Goal: Information Seeking & Learning: Learn about a topic

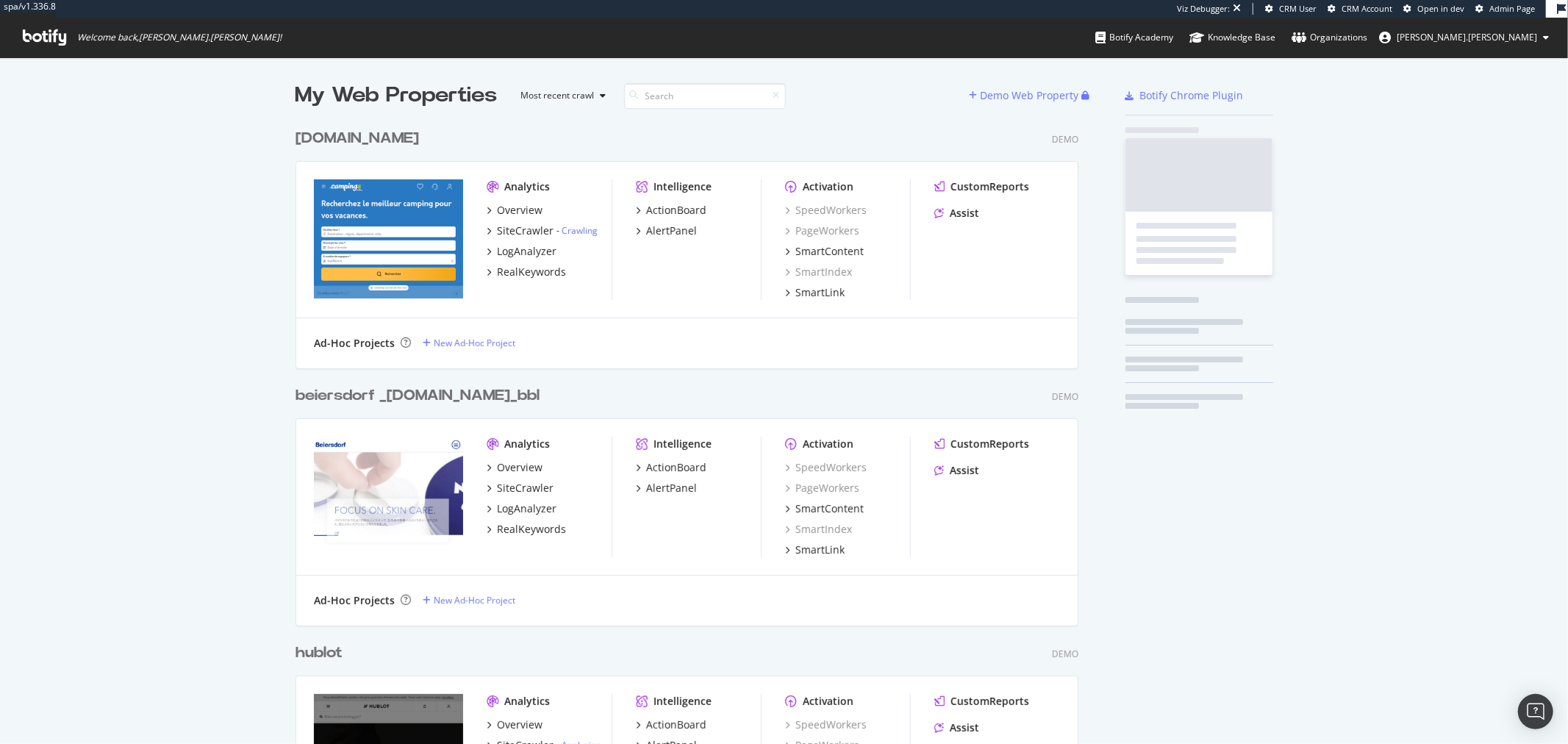
scroll to position [36786, 782]
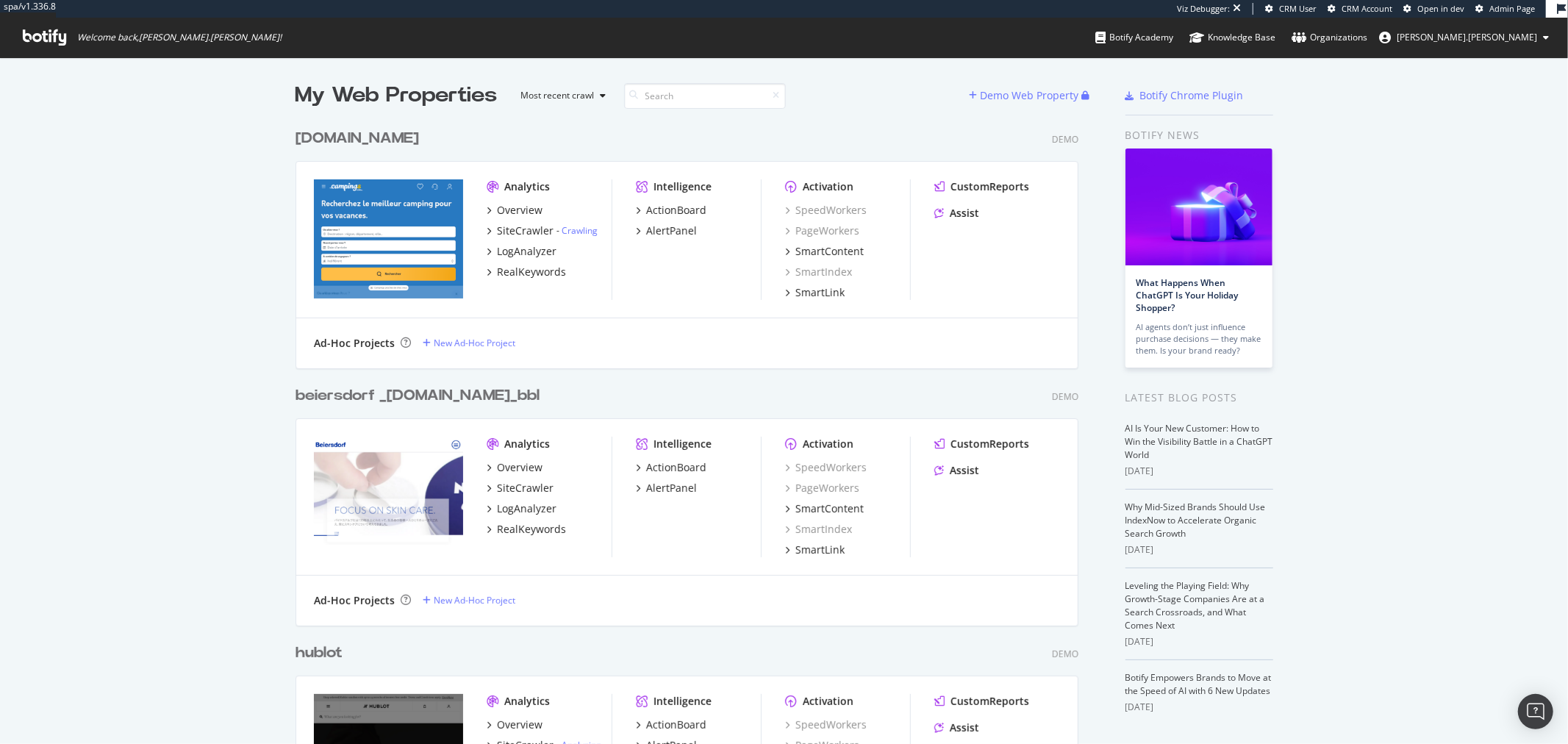
click at [1494, 4] on span "Admin Page" at bounding box center [1512, 9] width 46 height 11
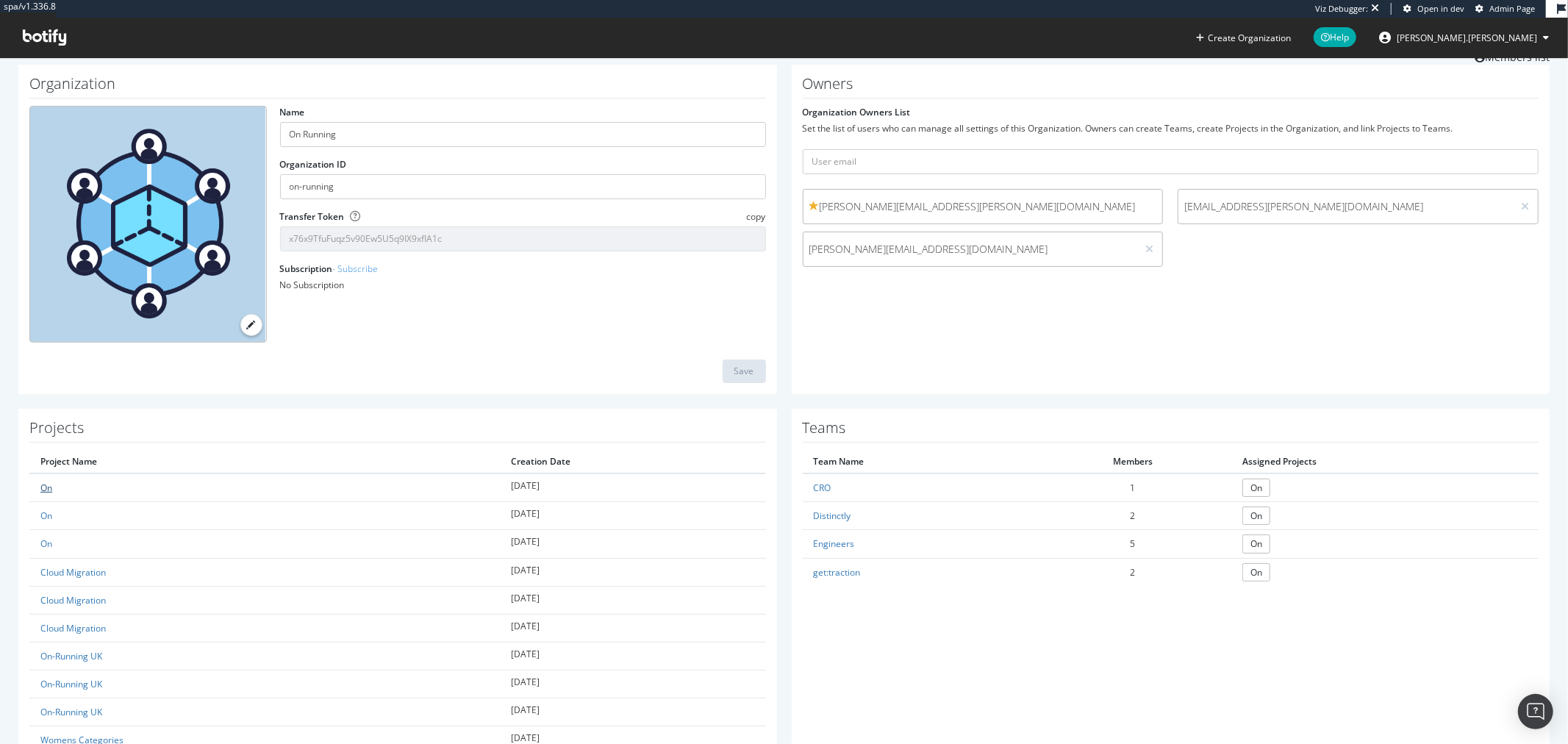
scroll to position [81, 0]
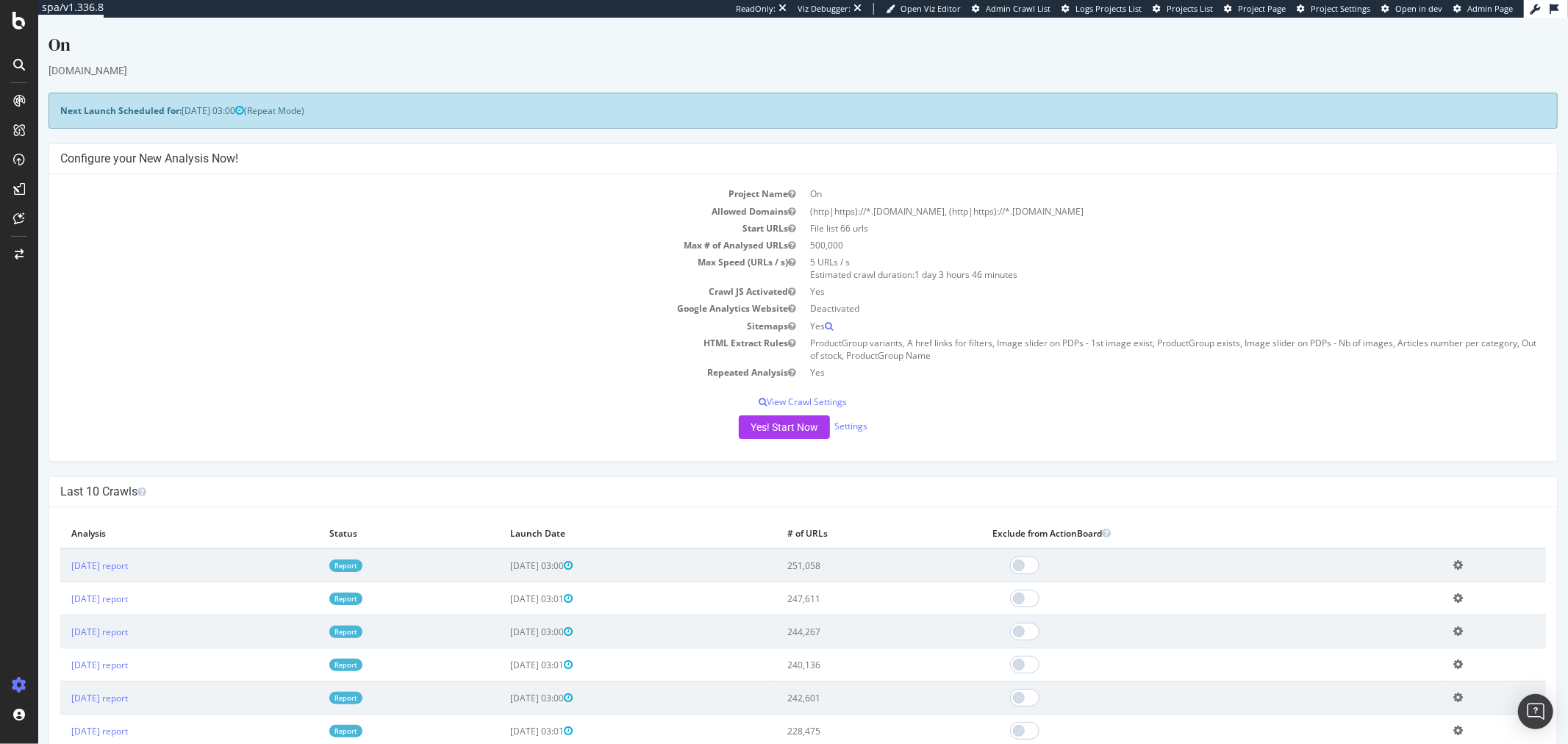
click at [362, 564] on link "Report" at bounding box center [345, 566] width 33 height 13
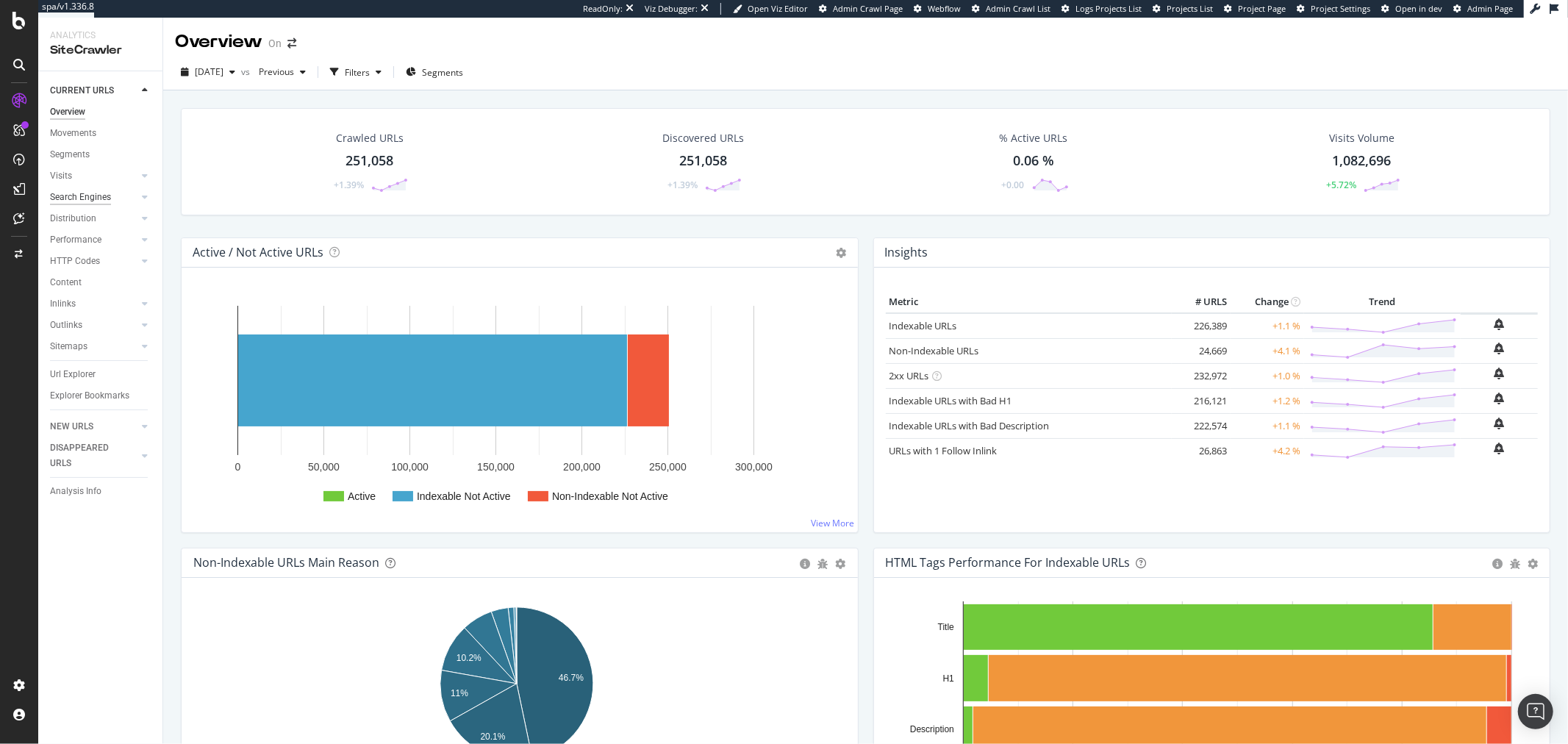
click at [102, 197] on div "Search Engines" at bounding box center [81, 197] width 61 height 15
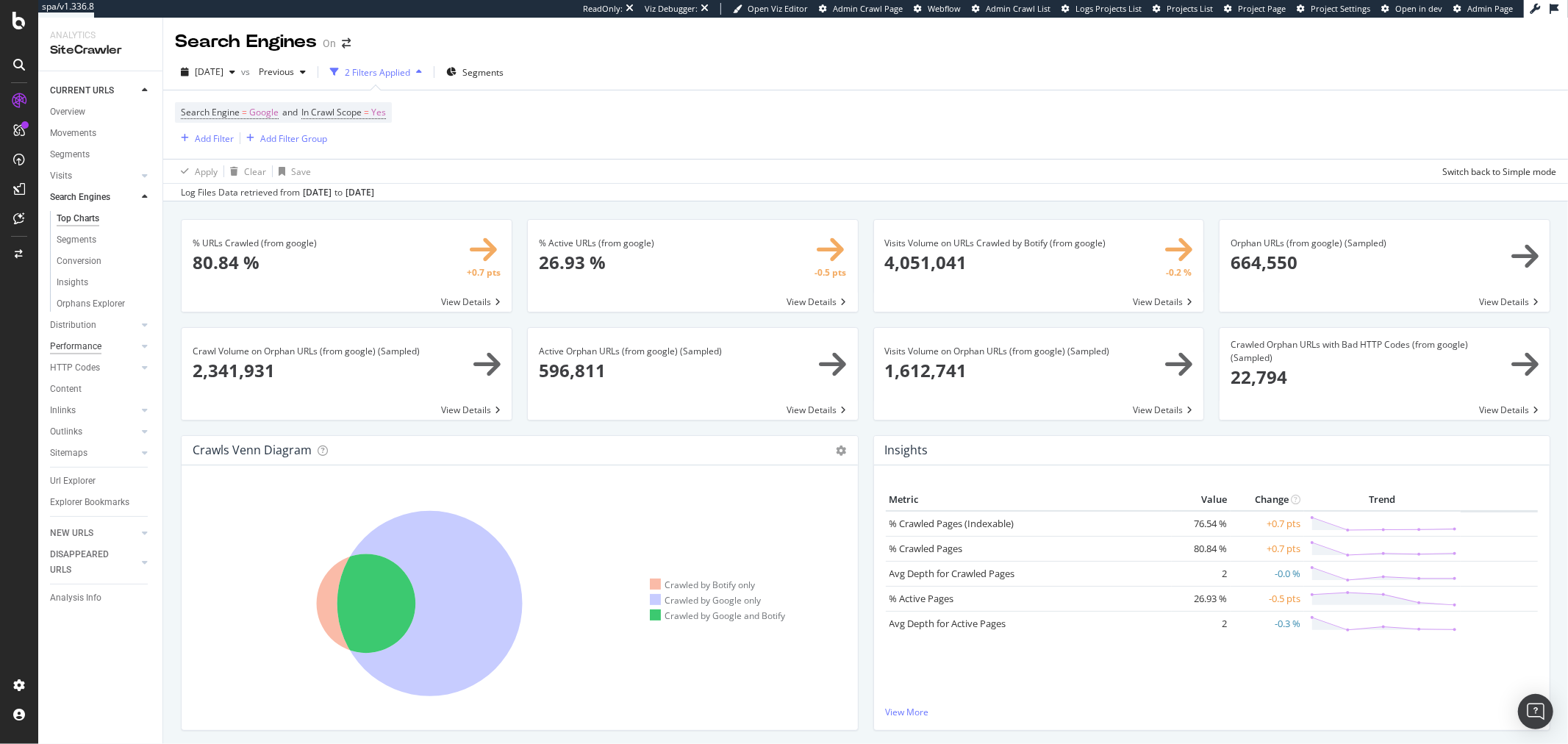
click at [82, 346] on div "Performance" at bounding box center [76, 346] width 52 height 15
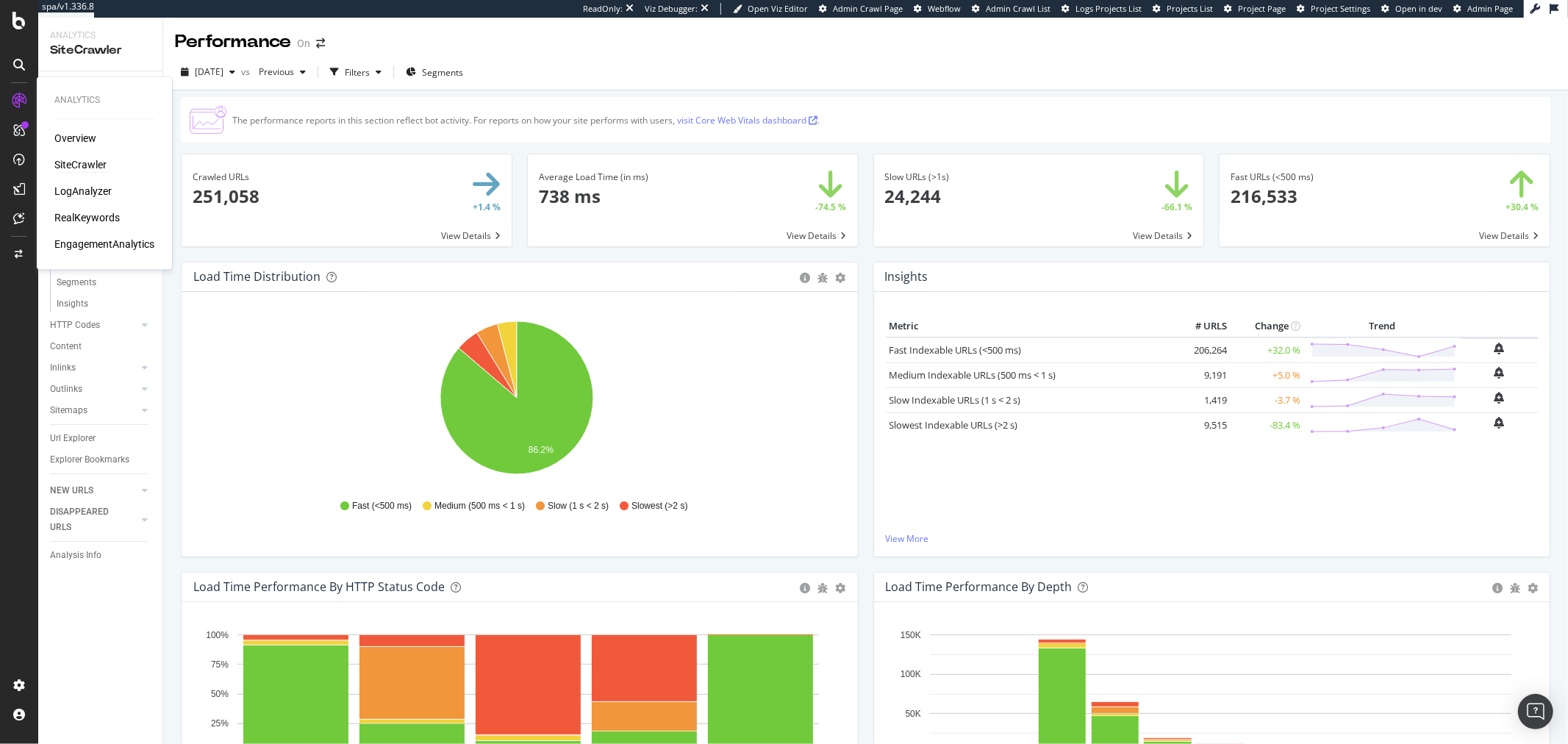
click at [82, 191] on div "LogAnalyzer" at bounding box center [82, 192] width 57 height 15
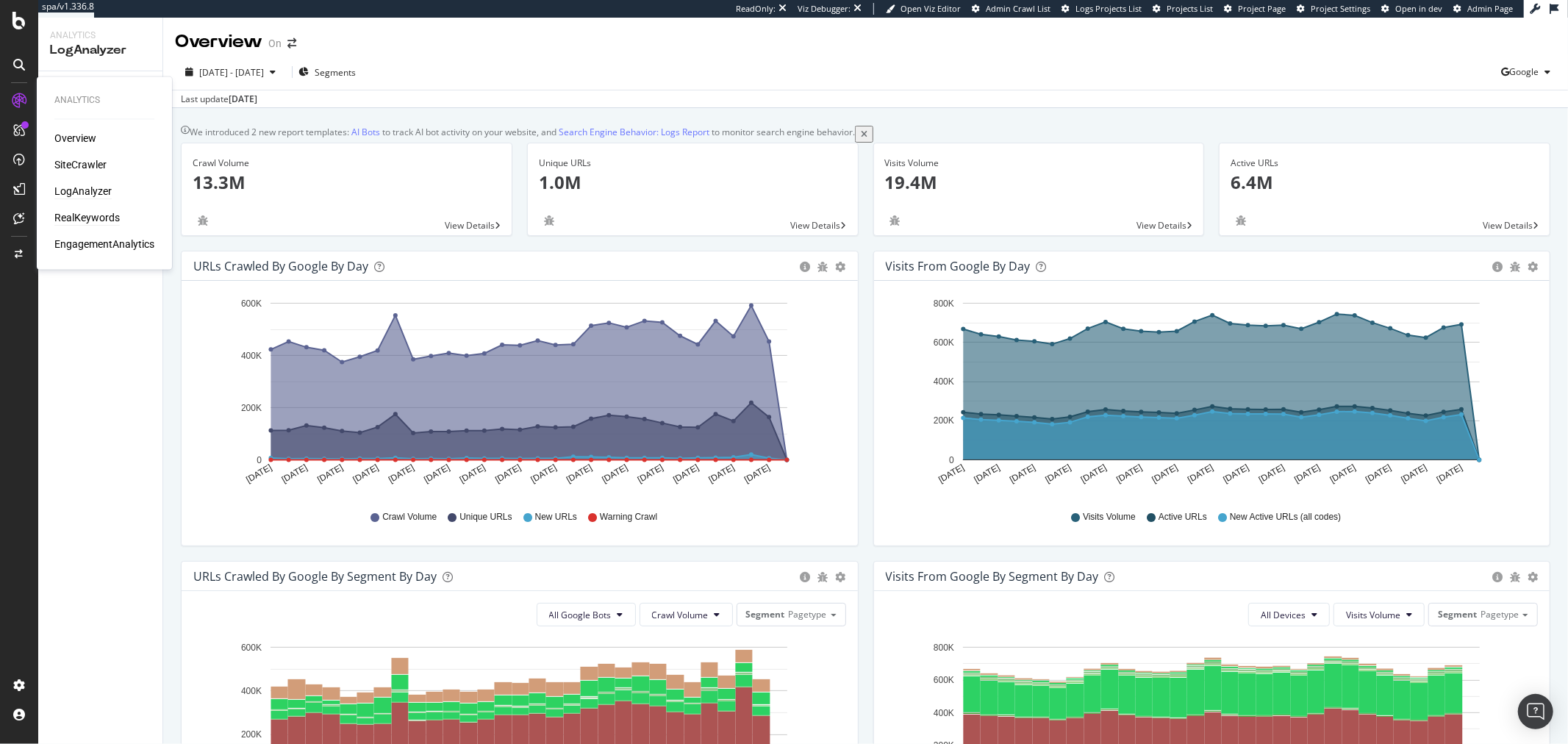
click at [91, 216] on div "RealKeywords" at bounding box center [86, 218] width 65 height 15
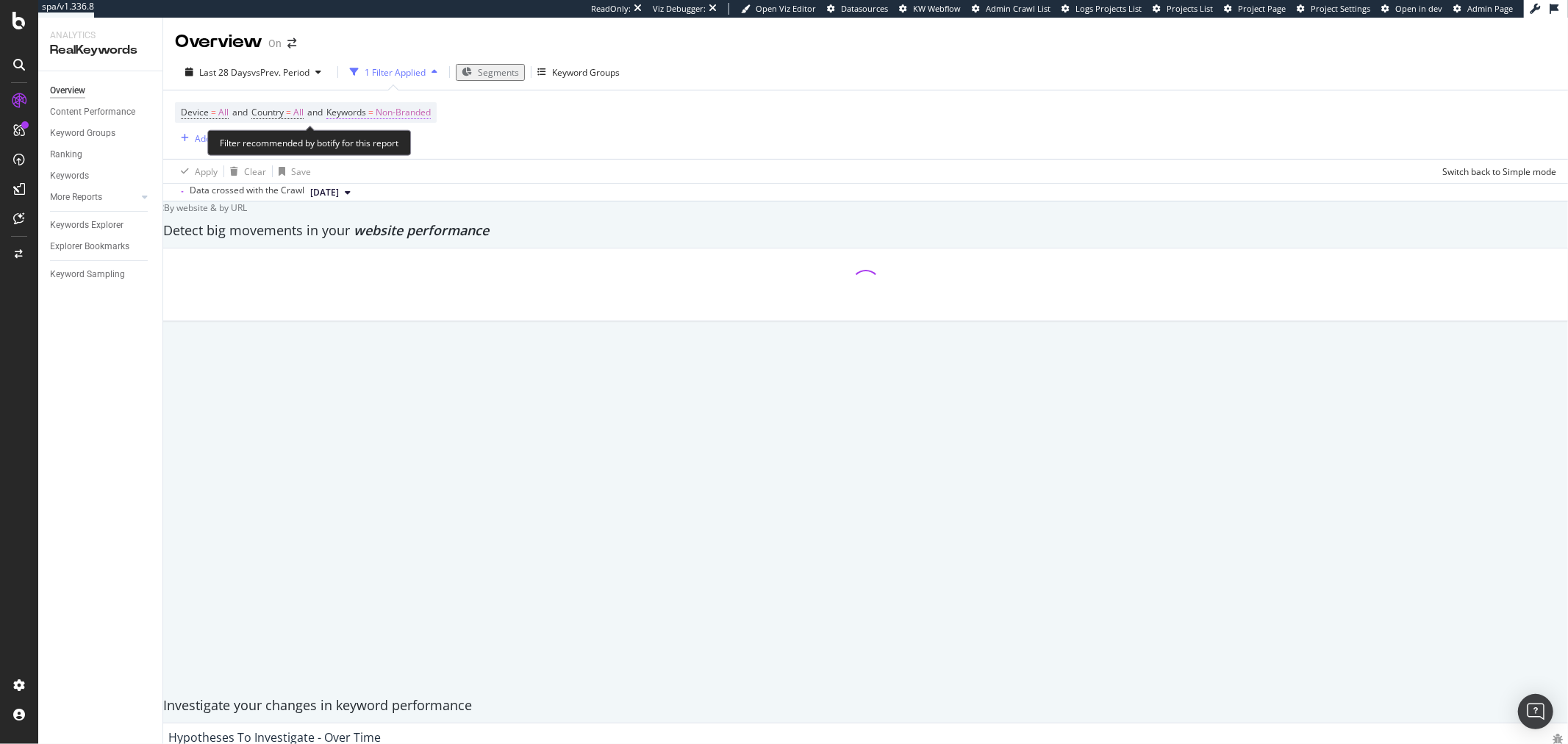
click at [402, 113] on span "Non-Branded" at bounding box center [403, 113] width 55 height 21
click at [399, 129] on span "Non-Branded" at bounding box center [368, 123] width 61 height 13
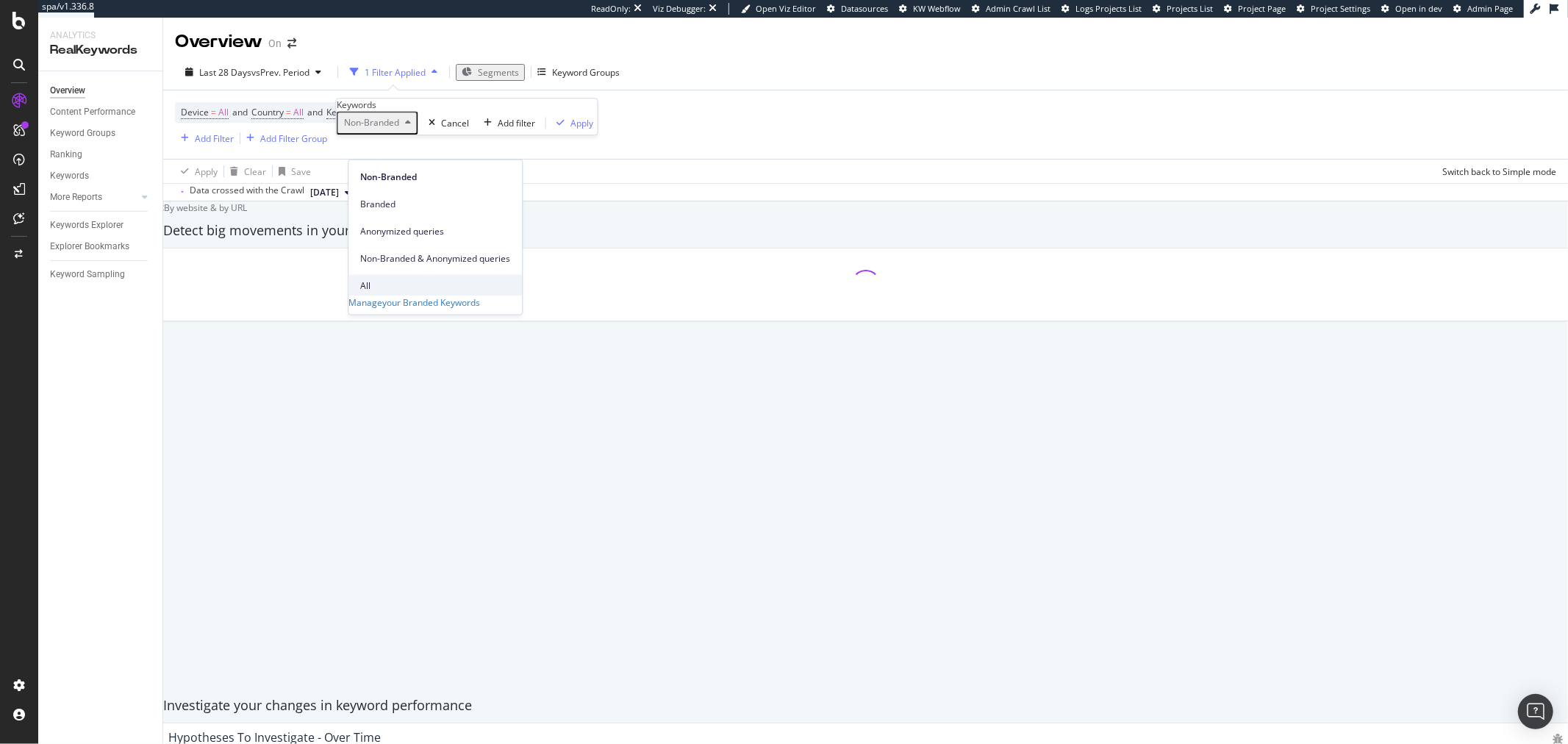
click at [391, 279] on span "All" at bounding box center [435, 285] width 150 height 13
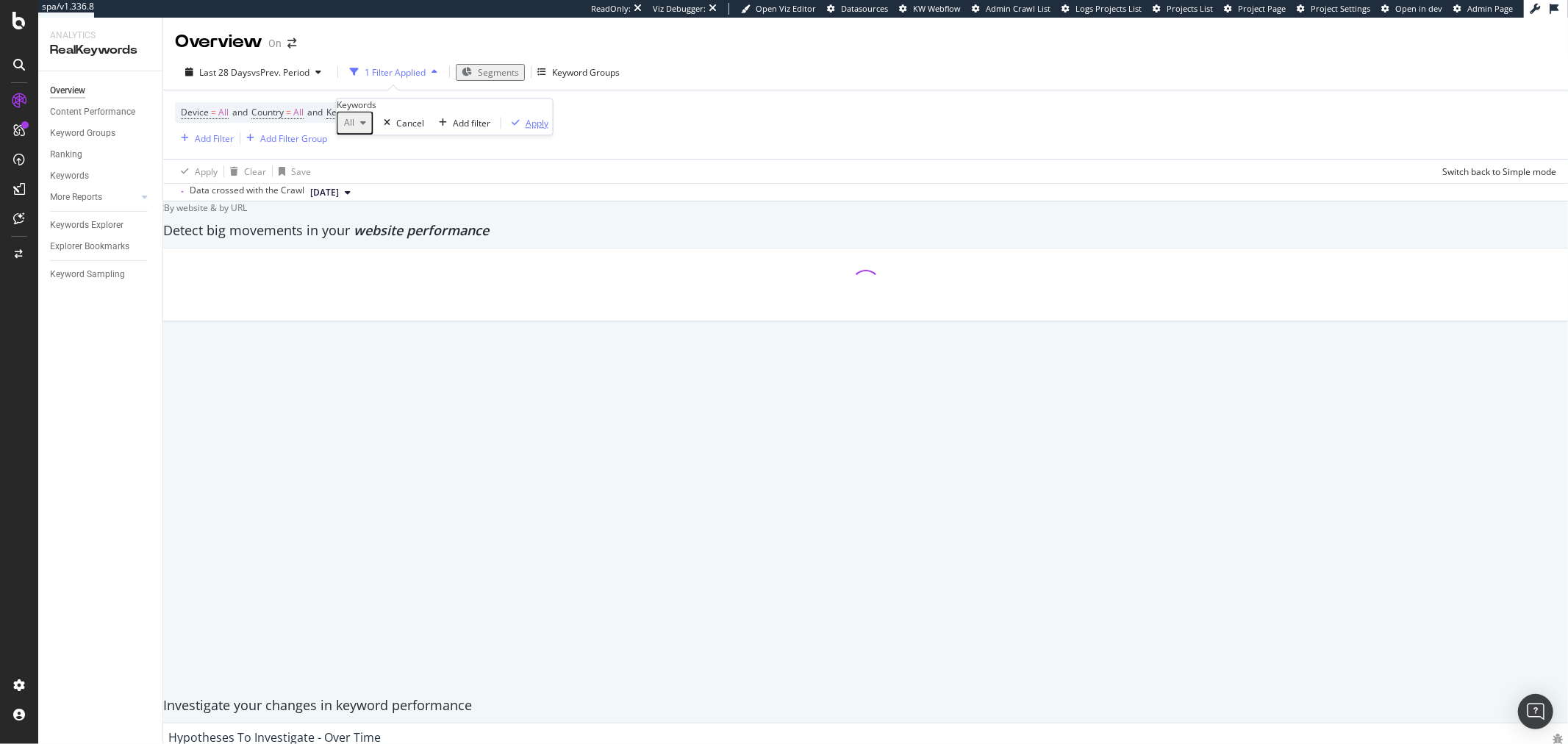
click at [526, 130] on div "Apply" at bounding box center [537, 123] width 23 height 13
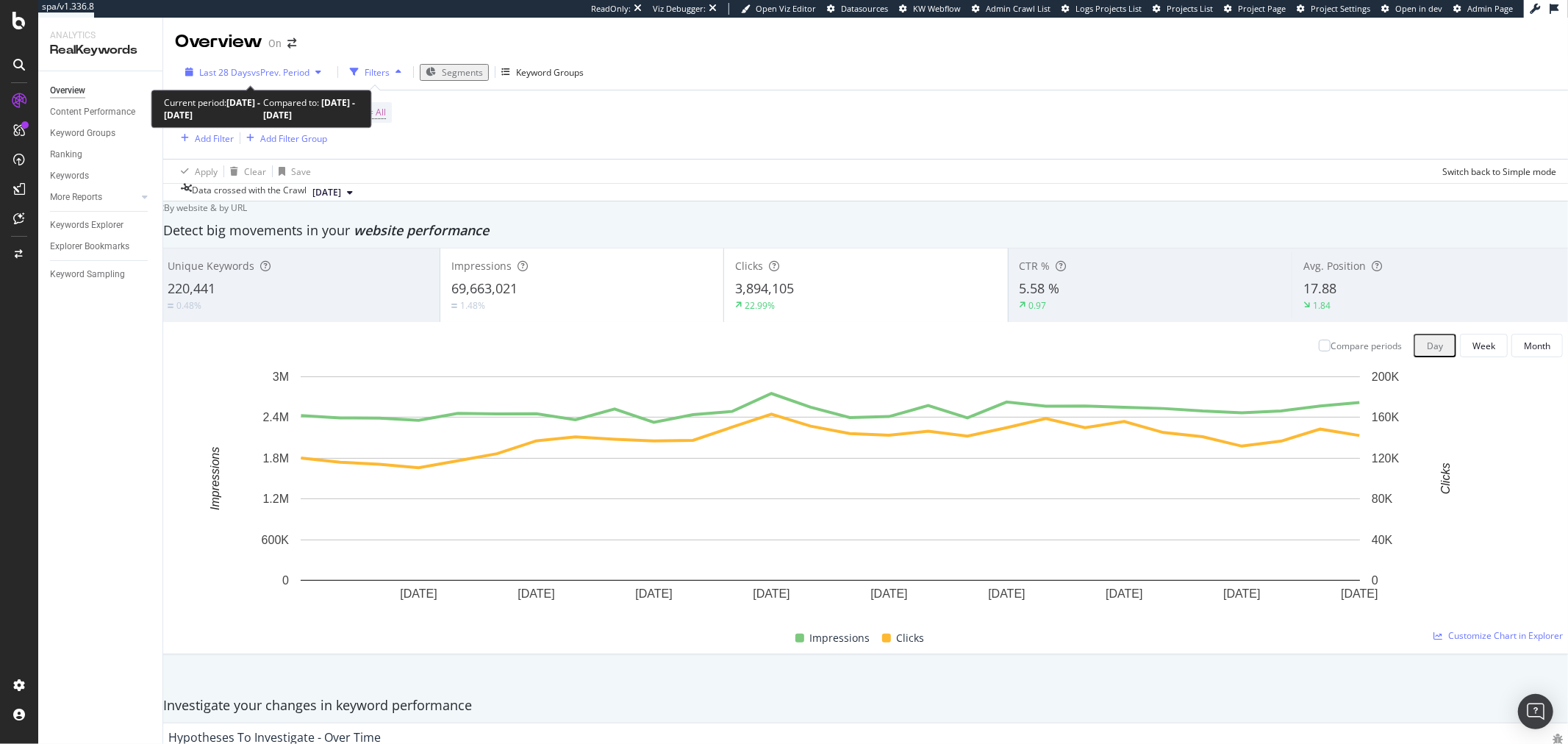
click at [266, 66] on span "vs Prev. Period" at bounding box center [281, 73] width 58 height 13
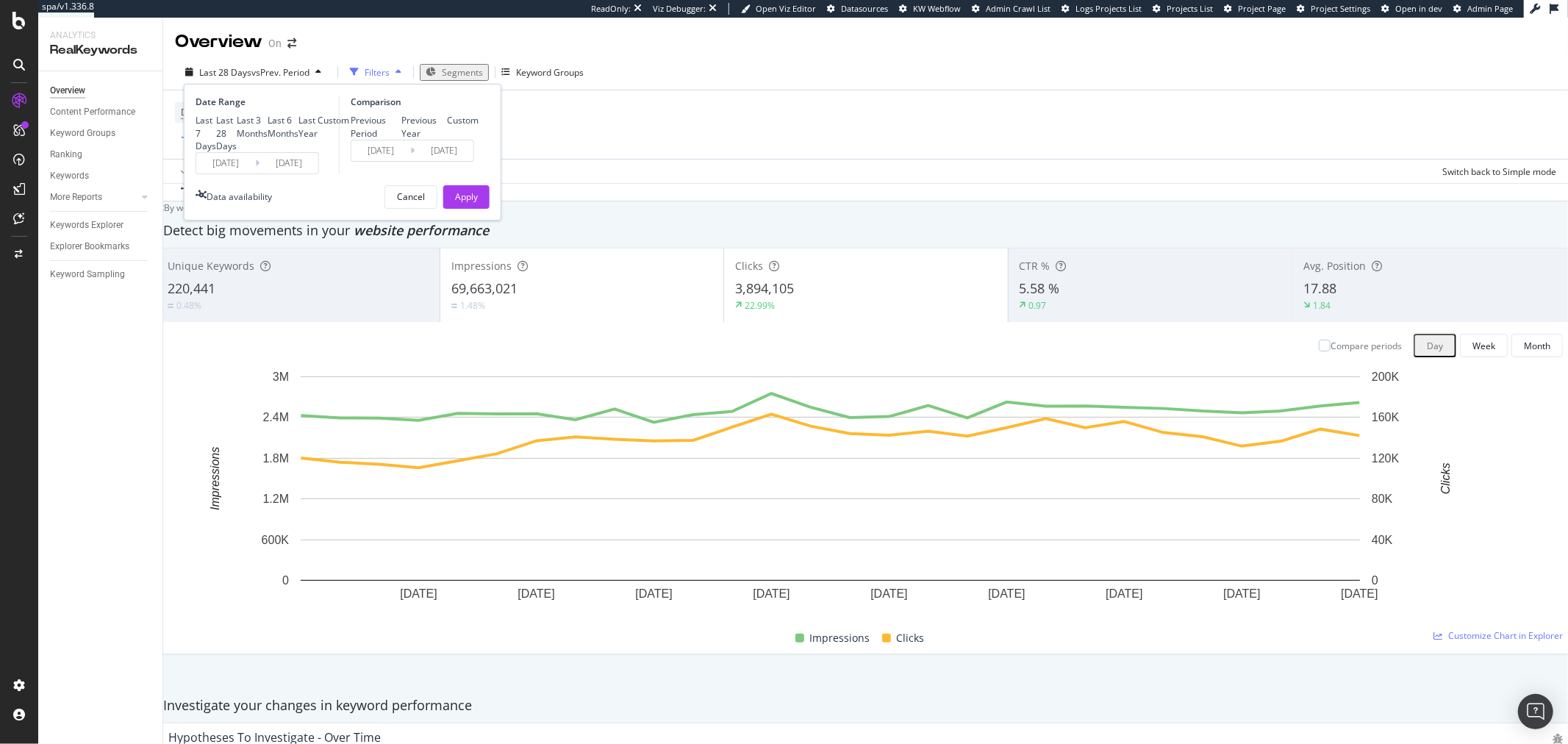
click at [298, 139] on div "Last Year" at bounding box center [308, 126] width 19 height 25
type input "2024/08/19"
type input "2023/08/20"
type input "2024/08/18"
click at [464, 203] on div "Apply" at bounding box center [466, 197] width 23 height 13
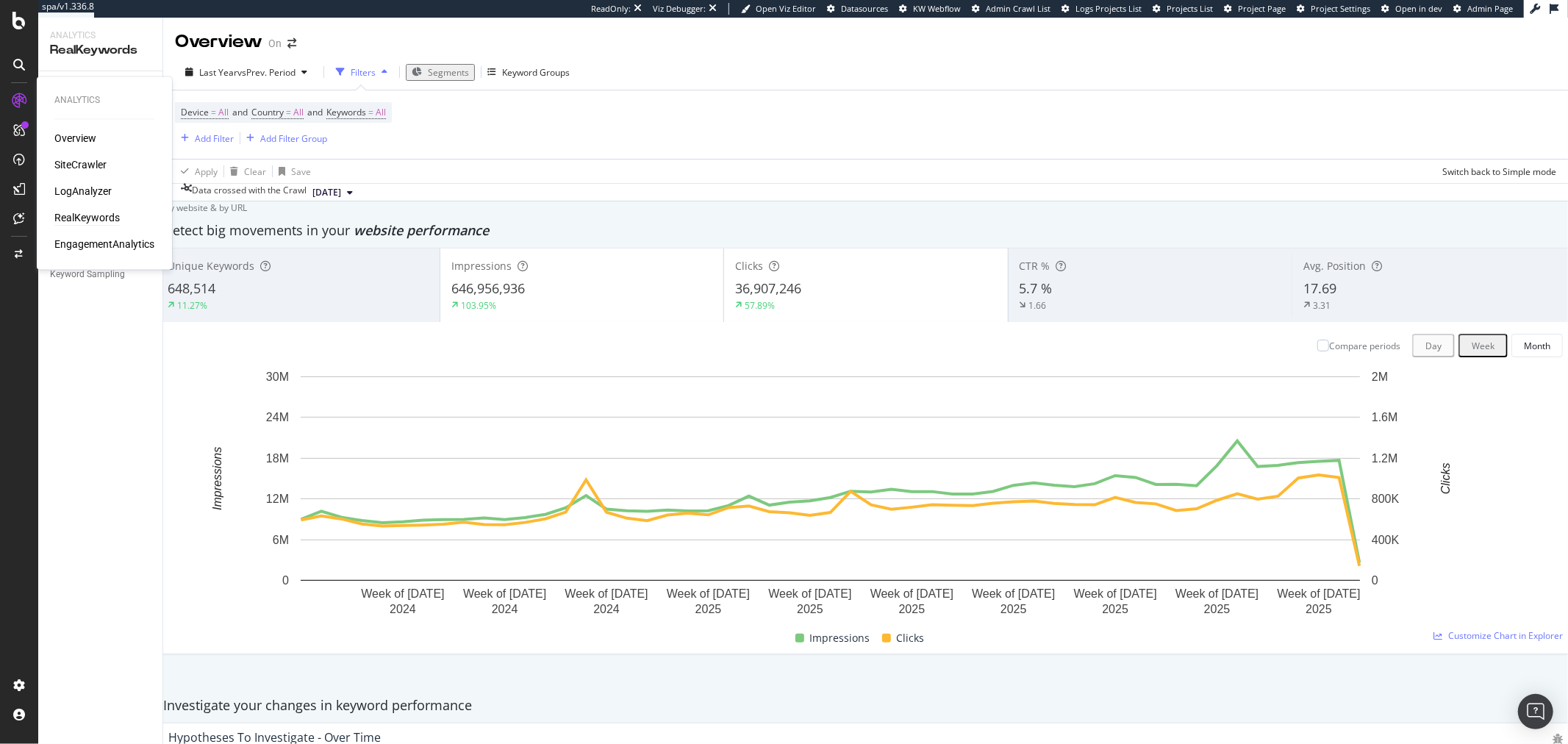
drag, startPoint x: 77, startPoint y: 163, endPoint x: 679, endPoint y: 187, distance: 602.5
click at [679, 187] on div "Data crossed with the Crawl 2025 Aug. 16th" at bounding box center [865, 192] width 1405 height 18
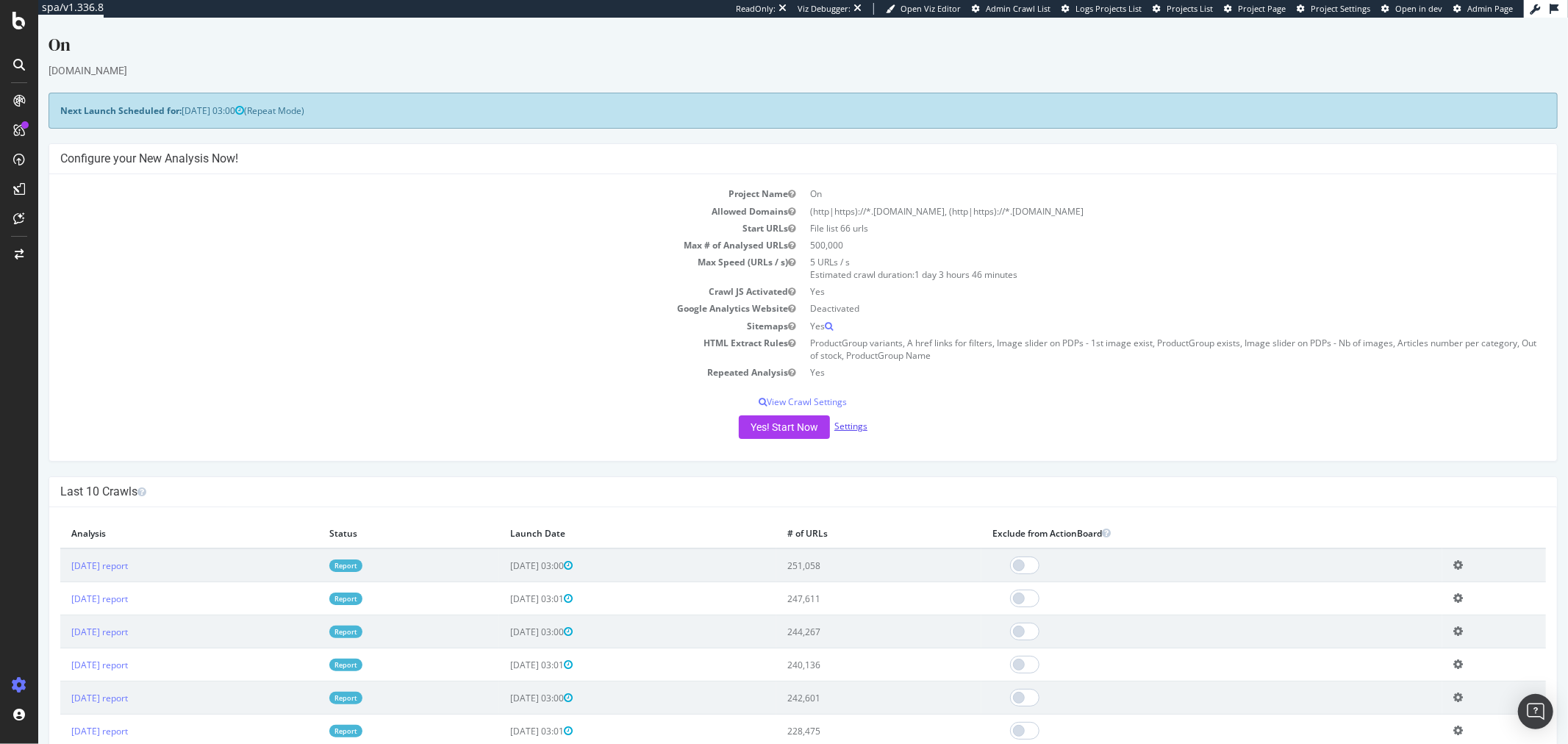
click at [850, 429] on link "Settings" at bounding box center [850, 426] width 33 height 13
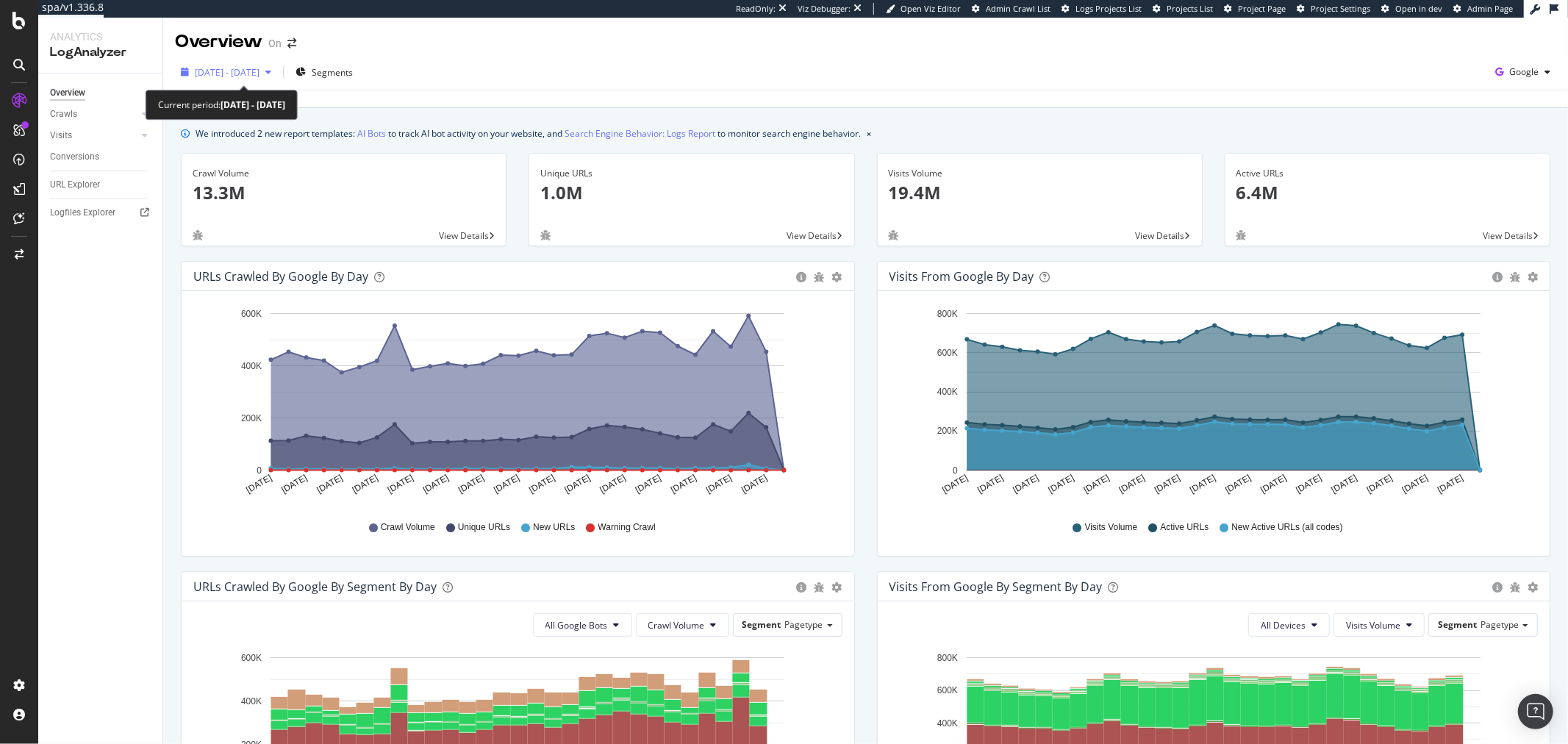
click at [247, 68] on span "2025 Jul. 21st - Aug. 19th" at bounding box center [227, 73] width 64 height 13
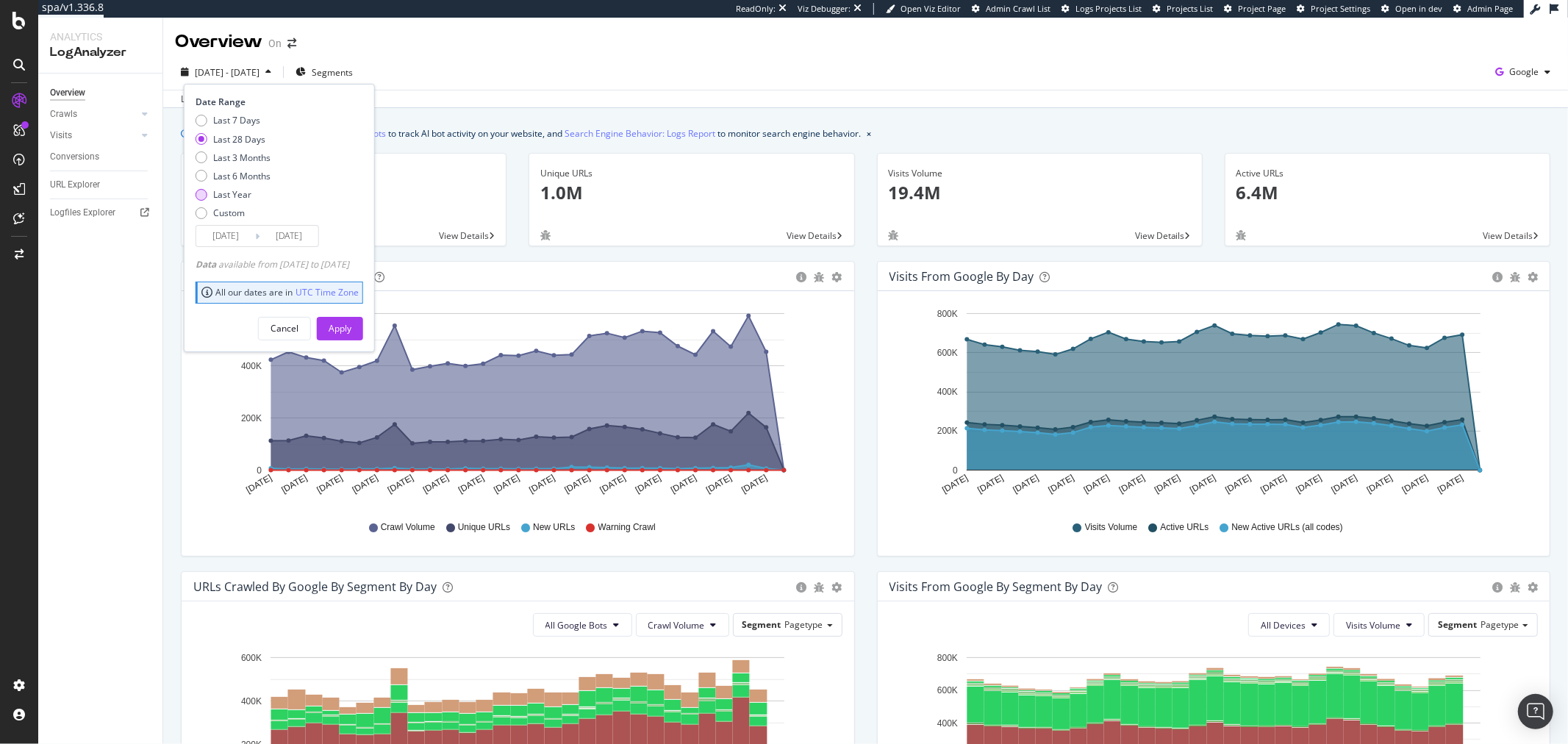
click at [217, 193] on div "Last Year" at bounding box center [231, 194] width 38 height 13
type input "2024/08/20"
click at [351, 326] on div "Apply" at bounding box center [340, 328] width 23 height 13
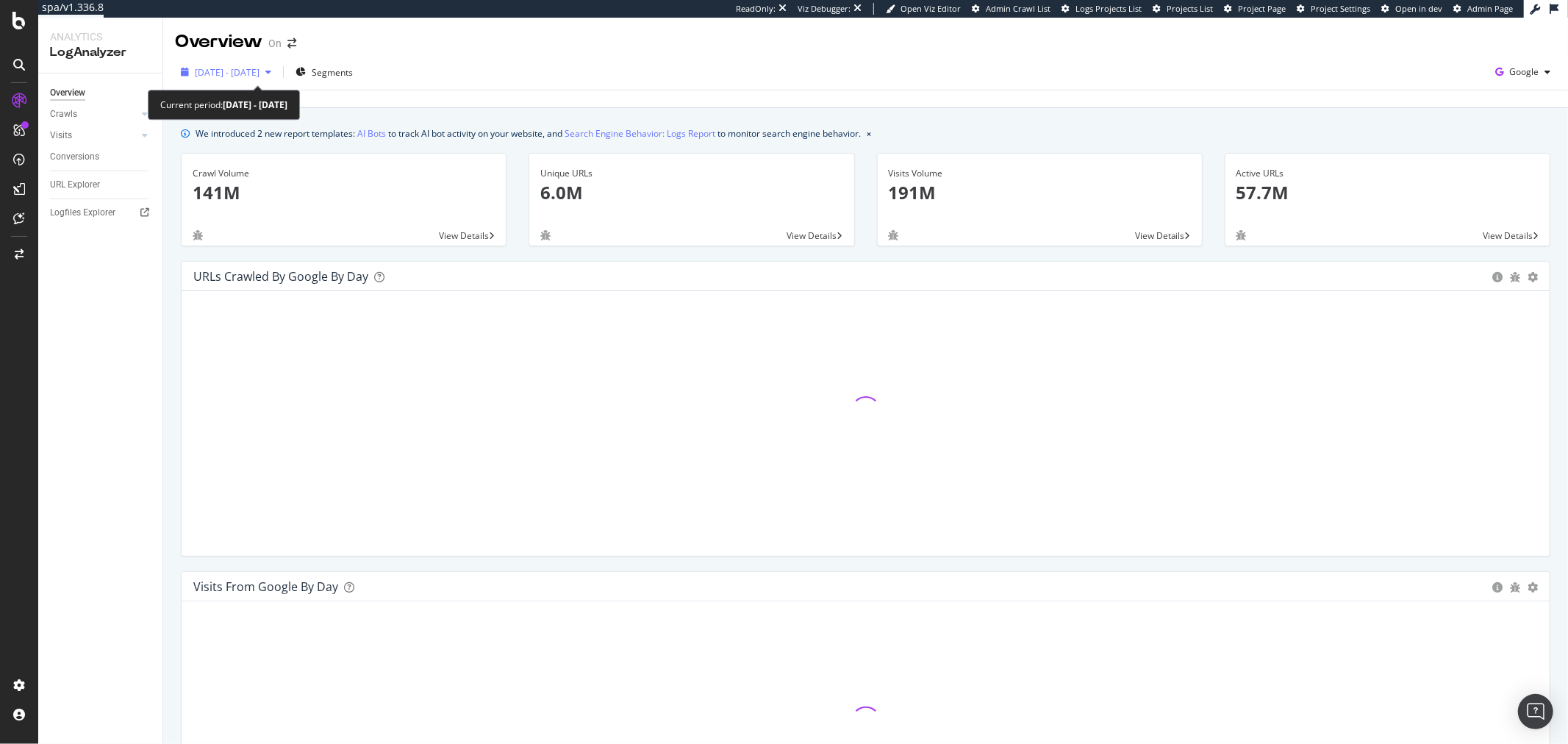
click at [230, 74] on span "2024 Aug. 20th - 2025 Aug. 19th" at bounding box center [227, 73] width 64 height 13
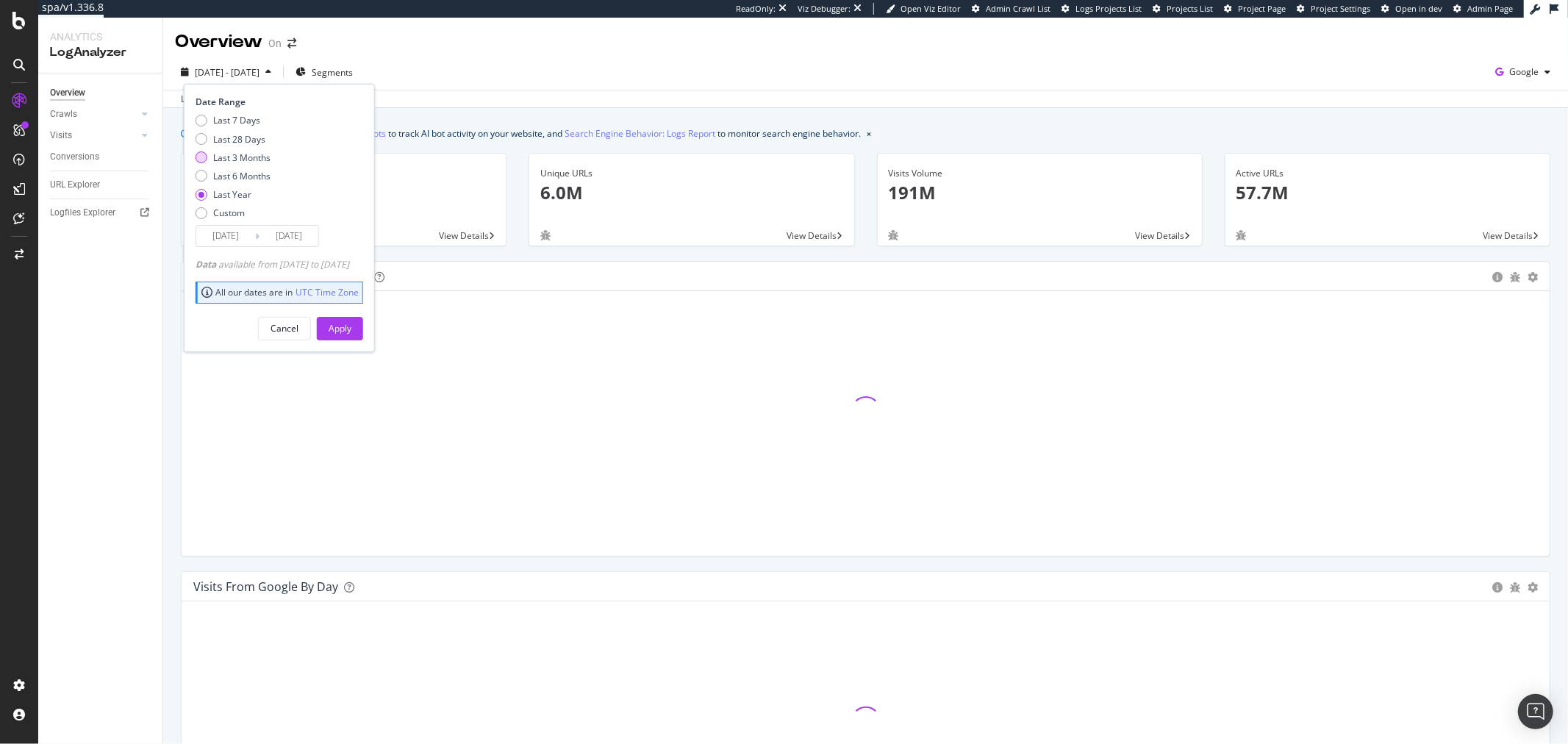
click at [238, 157] on div "Last 3 Months" at bounding box center [241, 158] width 57 height 13
type input "2025/05/20"
click at [351, 332] on div "Apply" at bounding box center [340, 328] width 23 height 13
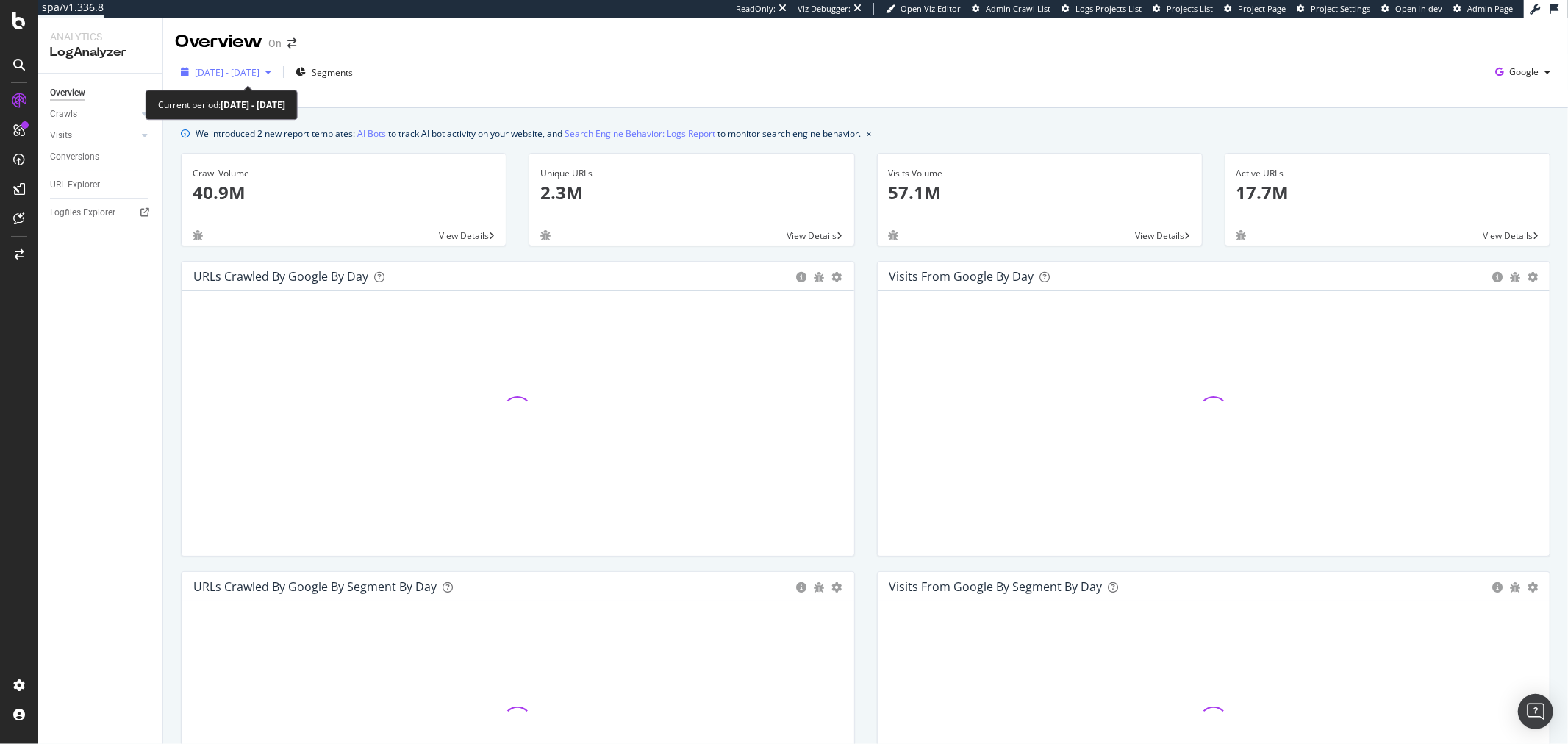
click at [232, 81] on div "2025 May. 20th - Aug. 19th" at bounding box center [226, 72] width 102 height 22
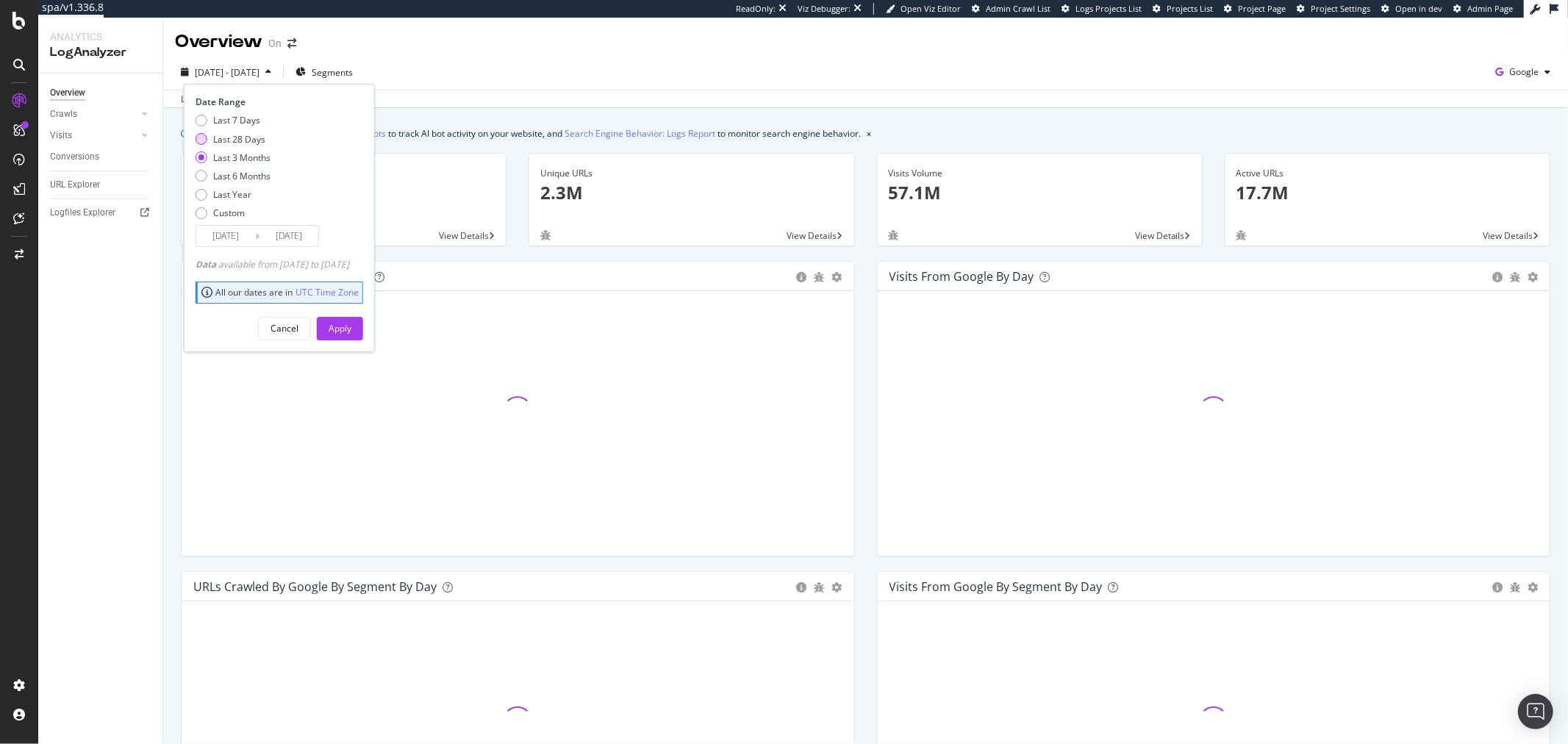
click at [229, 143] on div "Last 28 Days" at bounding box center [239, 139] width 52 height 13
type input "2025/07/23"
click at [351, 325] on div "Apply" at bounding box center [340, 328] width 23 height 13
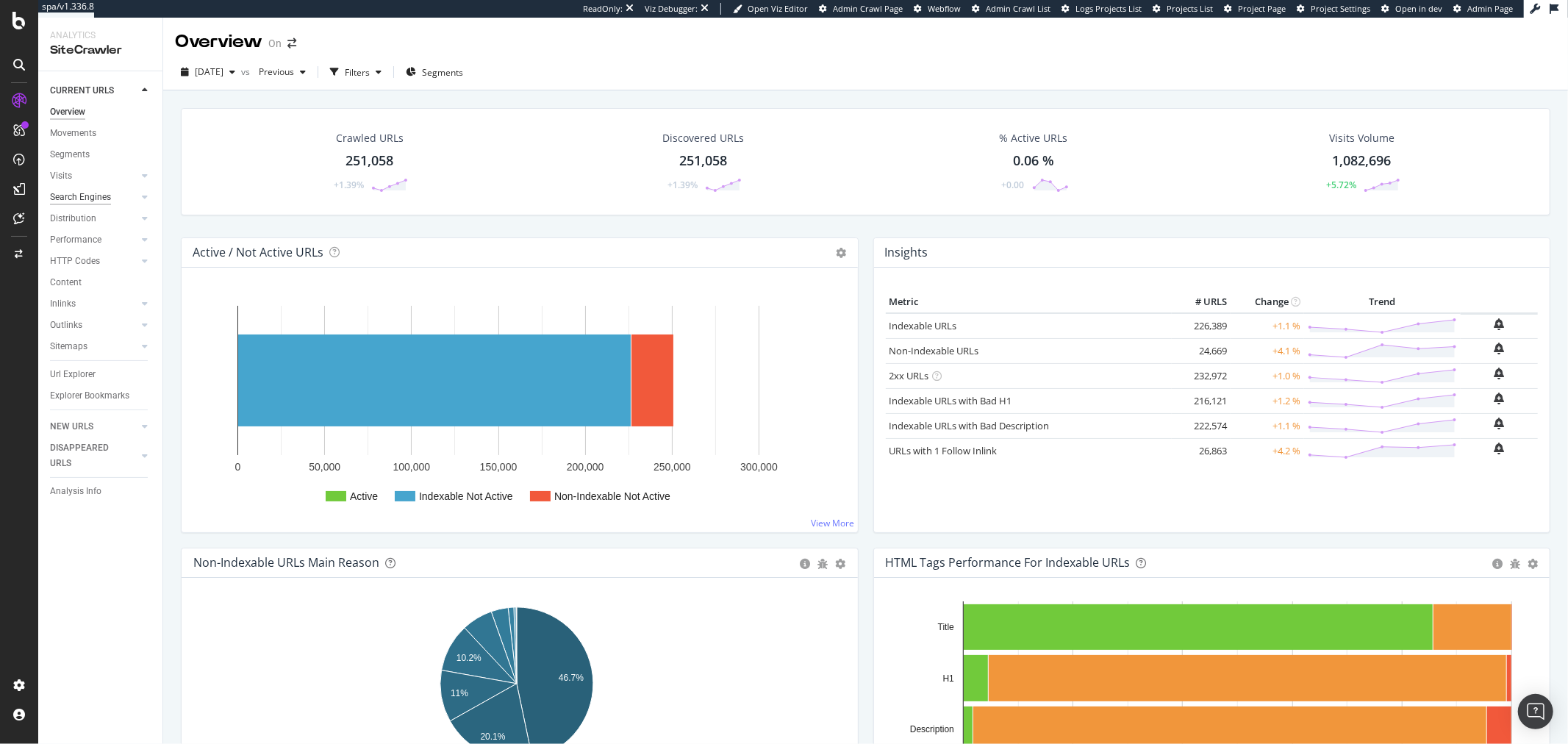
click at [77, 191] on div "Search Engines" at bounding box center [81, 197] width 61 height 15
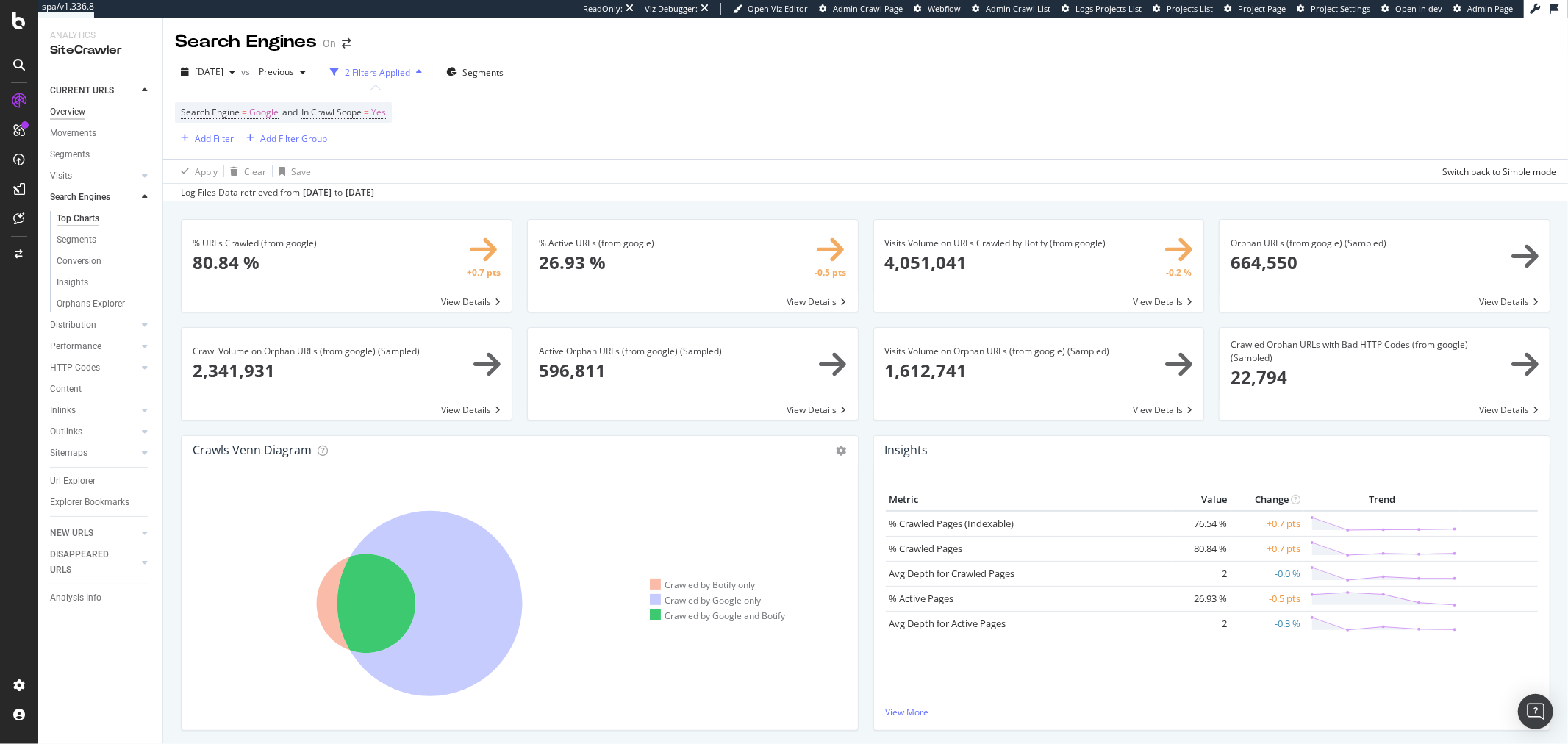
click at [70, 118] on div "Overview" at bounding box center [68, 111] width 35 height 15
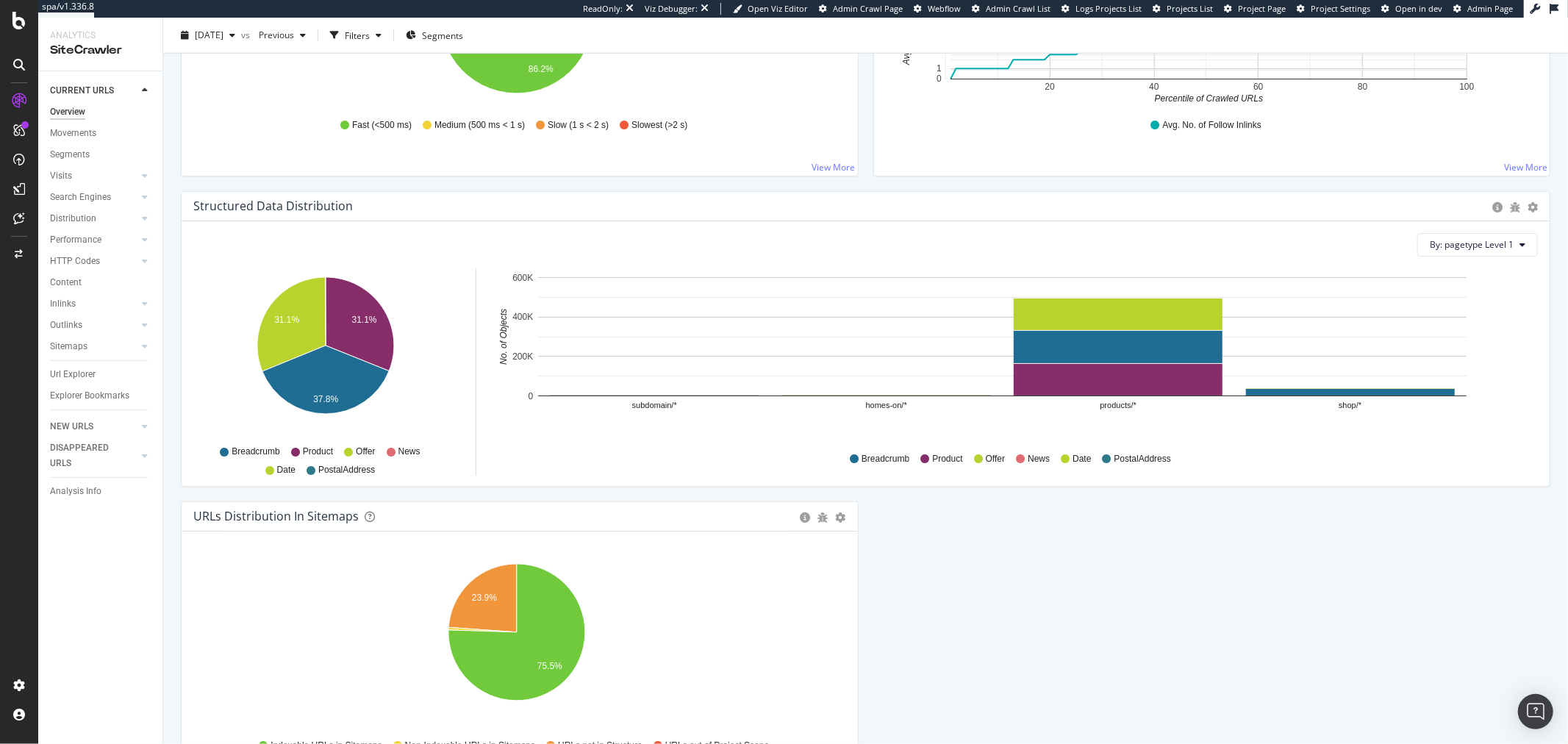
scroll to position [1407, 0]
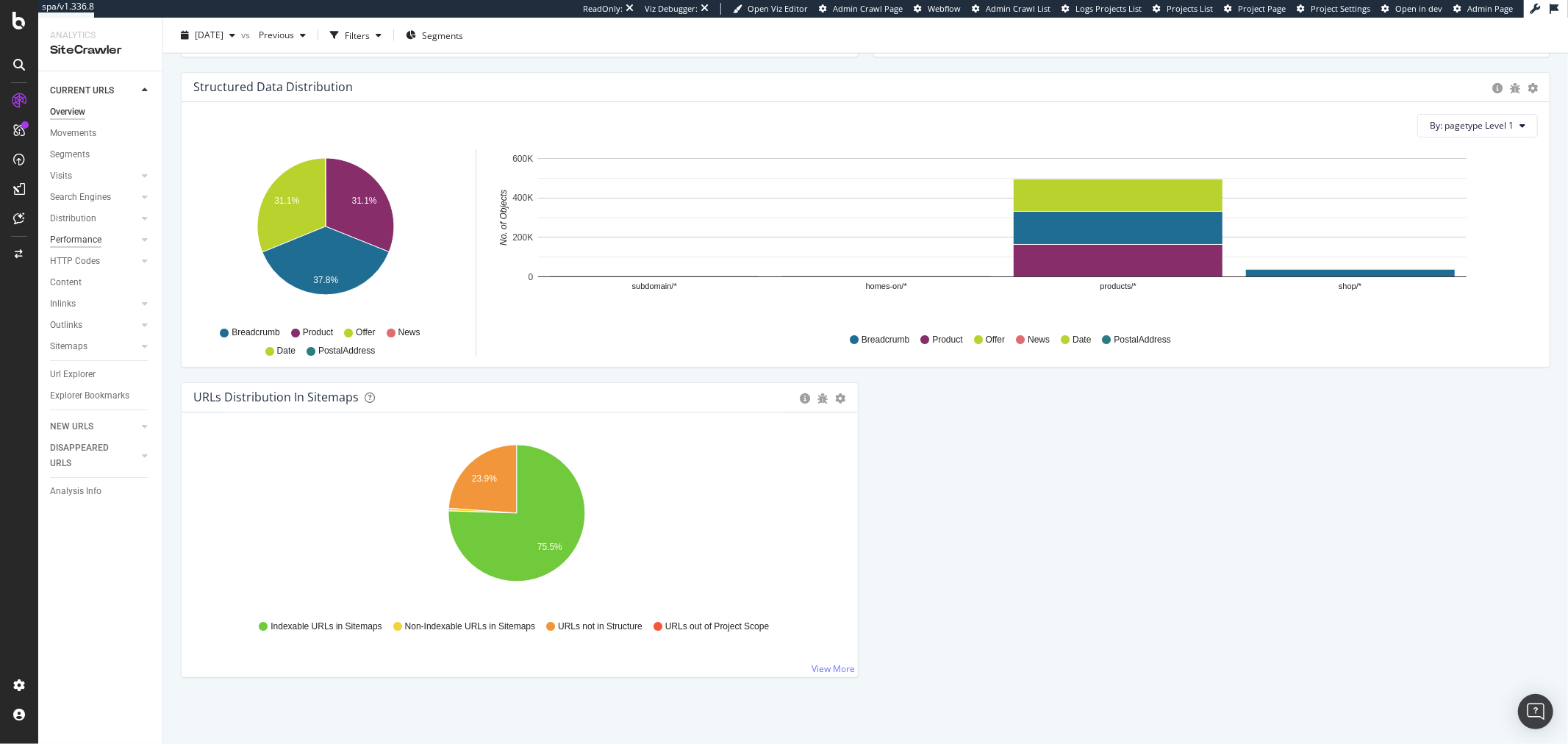
click at [75, 232] on div "Performance" at bounding box center [76, 239] width 52 height 15
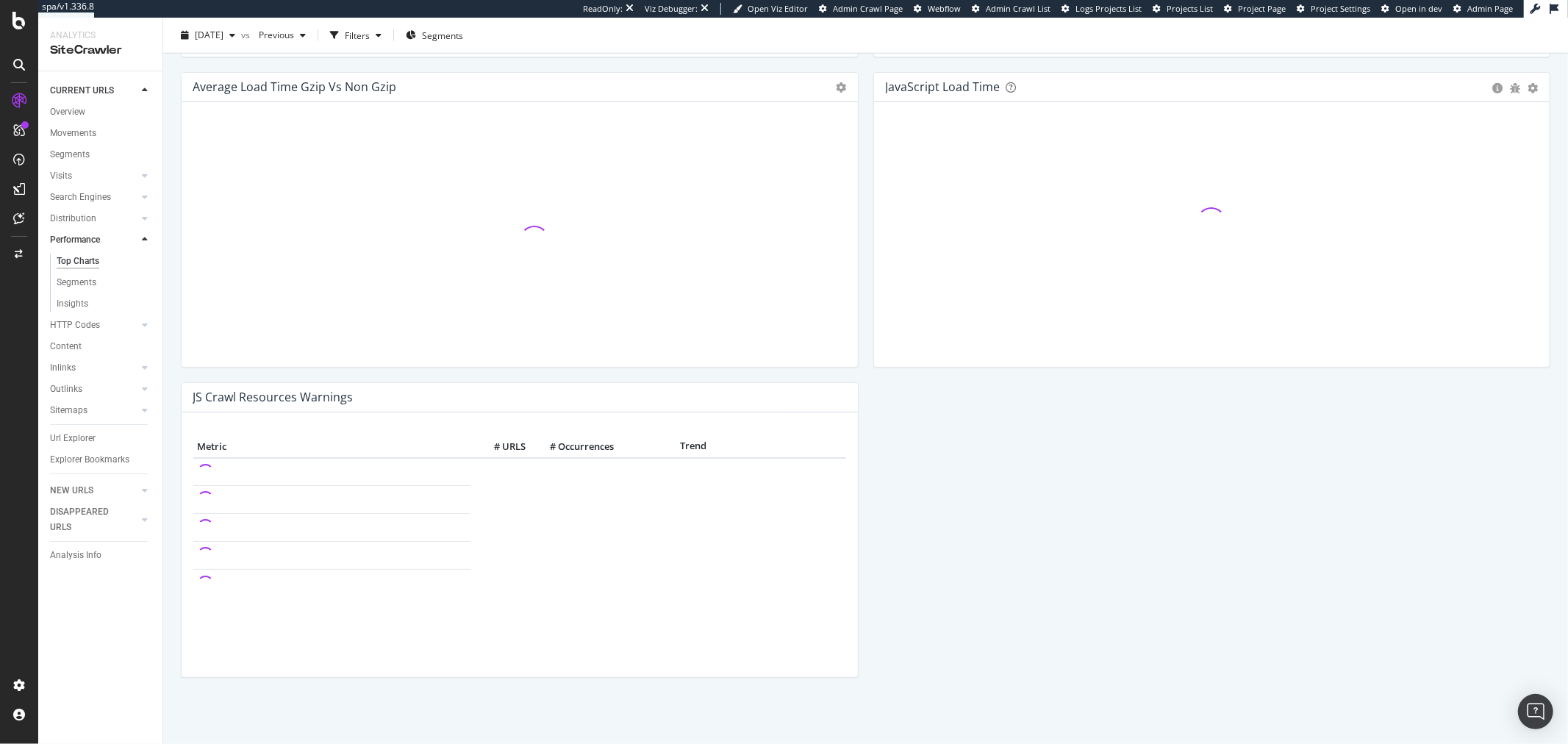
scroll to position [1121, 0]
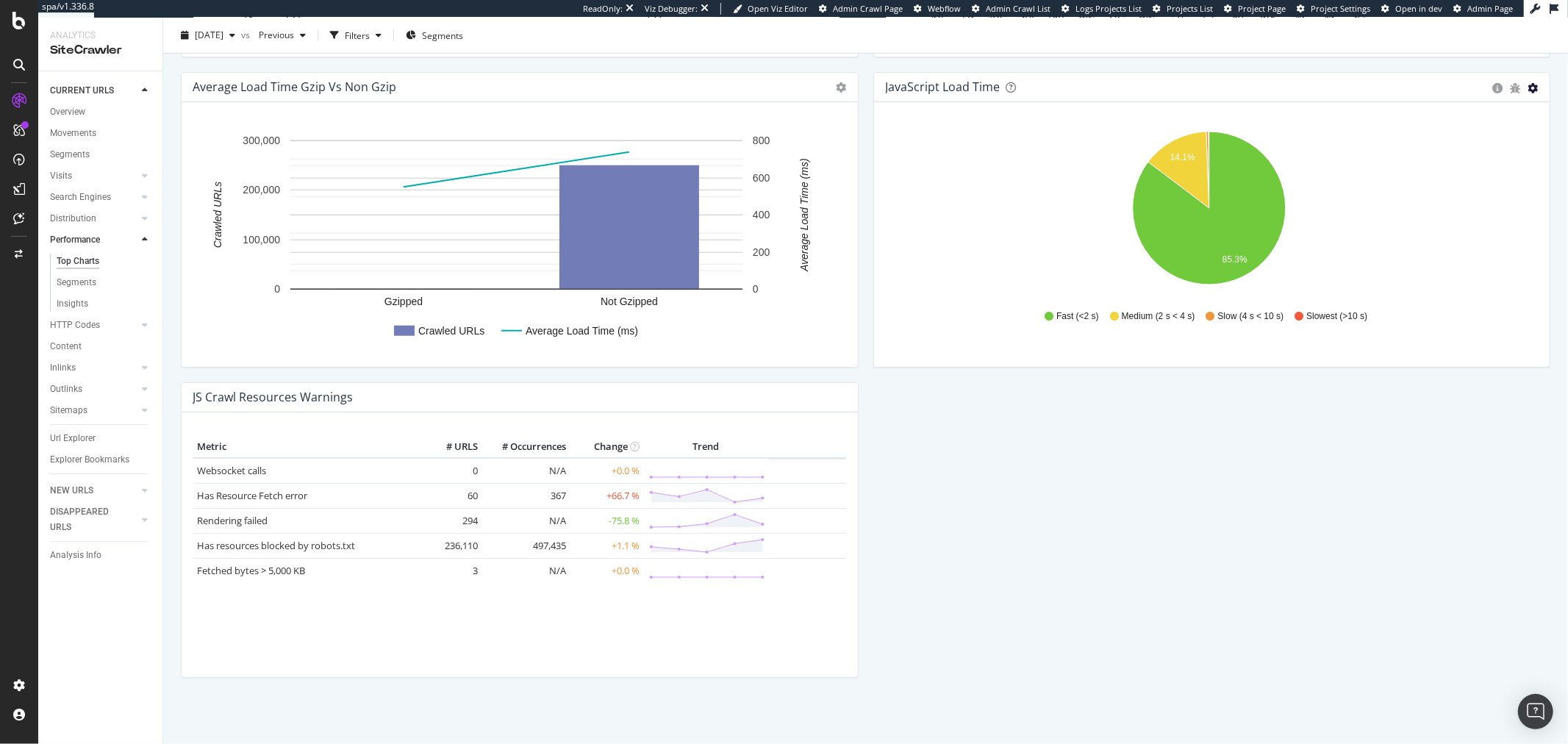
click at [1528, 91] on icon "gear" at bounding box center [1533, 88] width 10 height 10
click at [1472, 135] on span "Table" at bounding box center [1491, 143] width 118 height 20
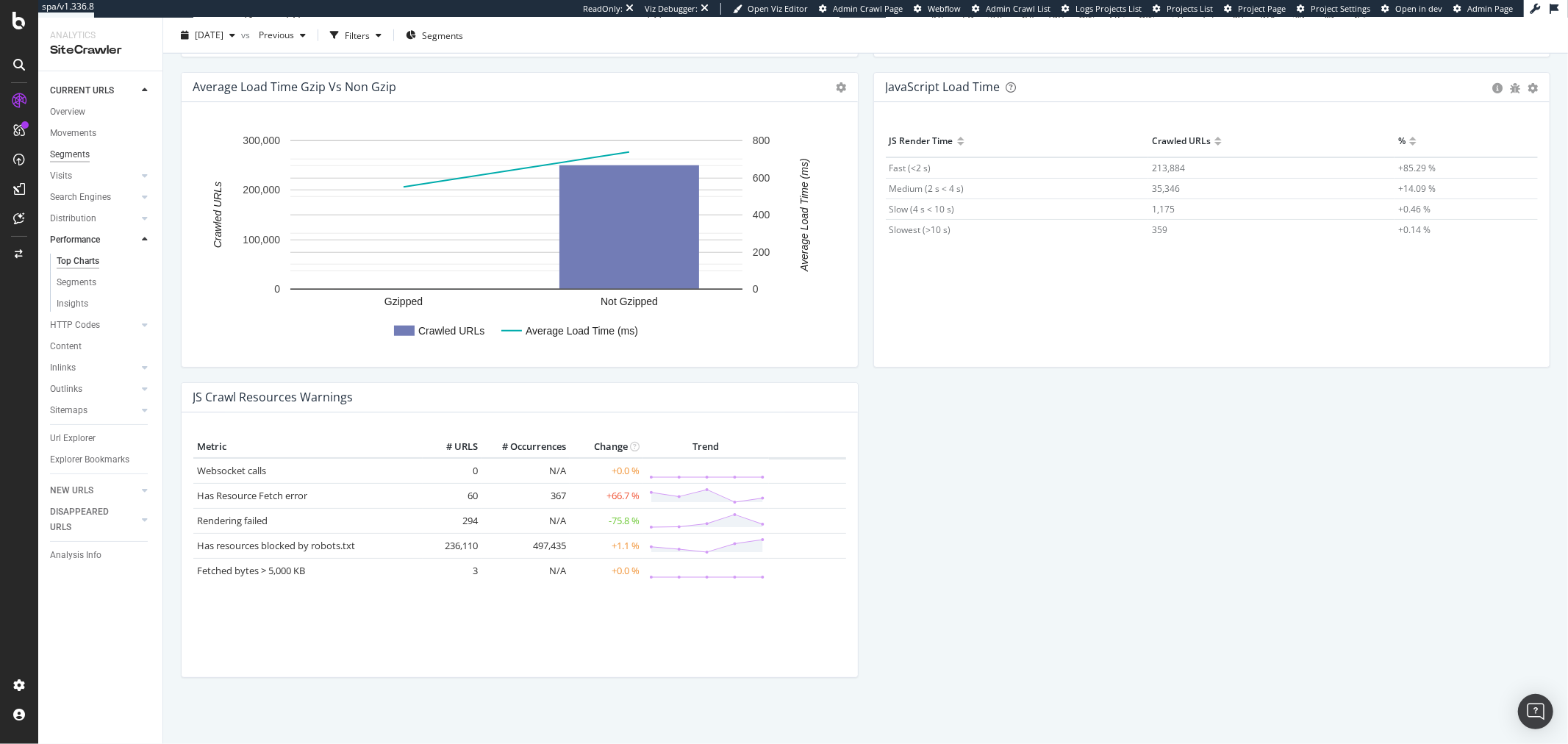
click at [71, 156] on div "Segments" at bounding box center [69, 154] width 40 height 15
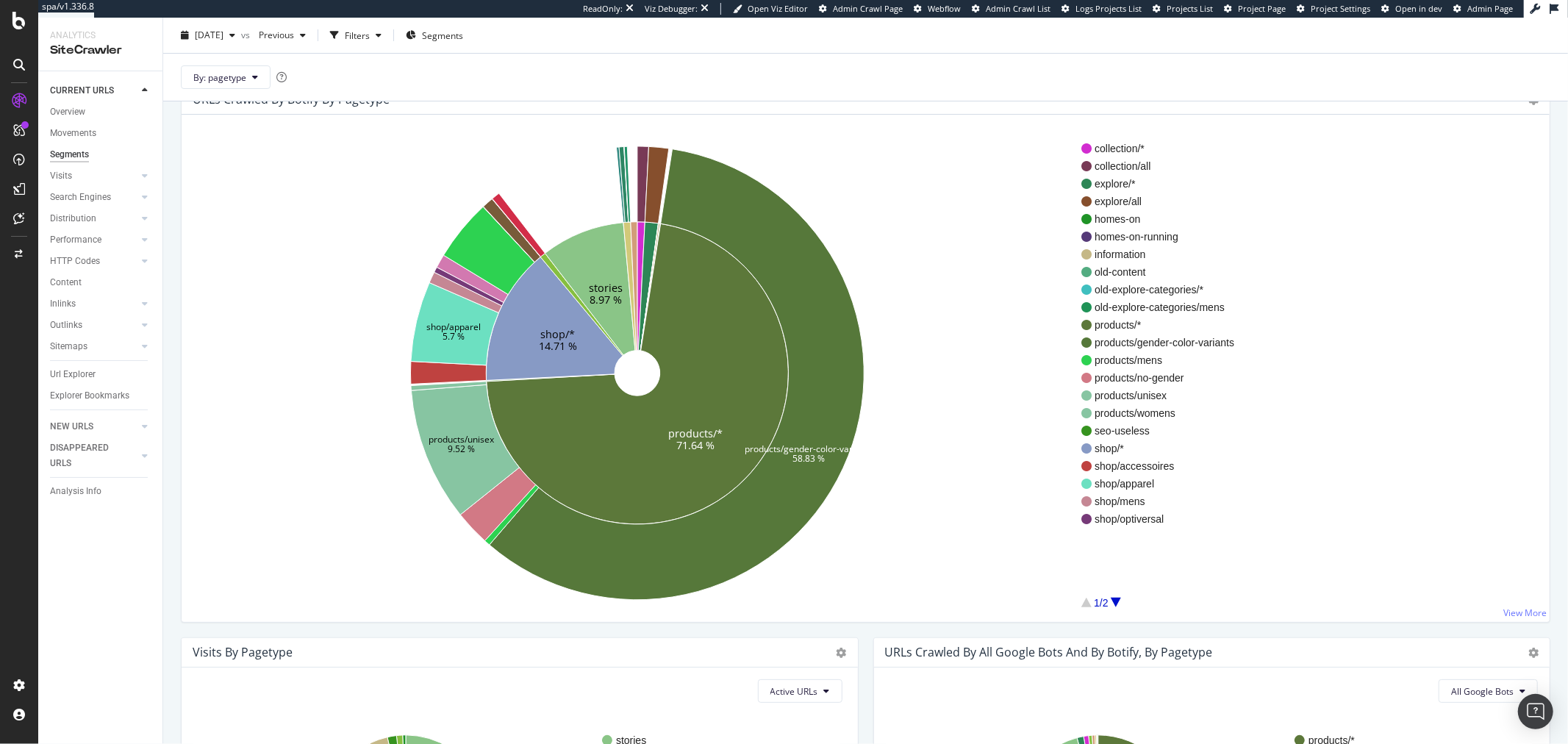
scroll to position [25, 0]
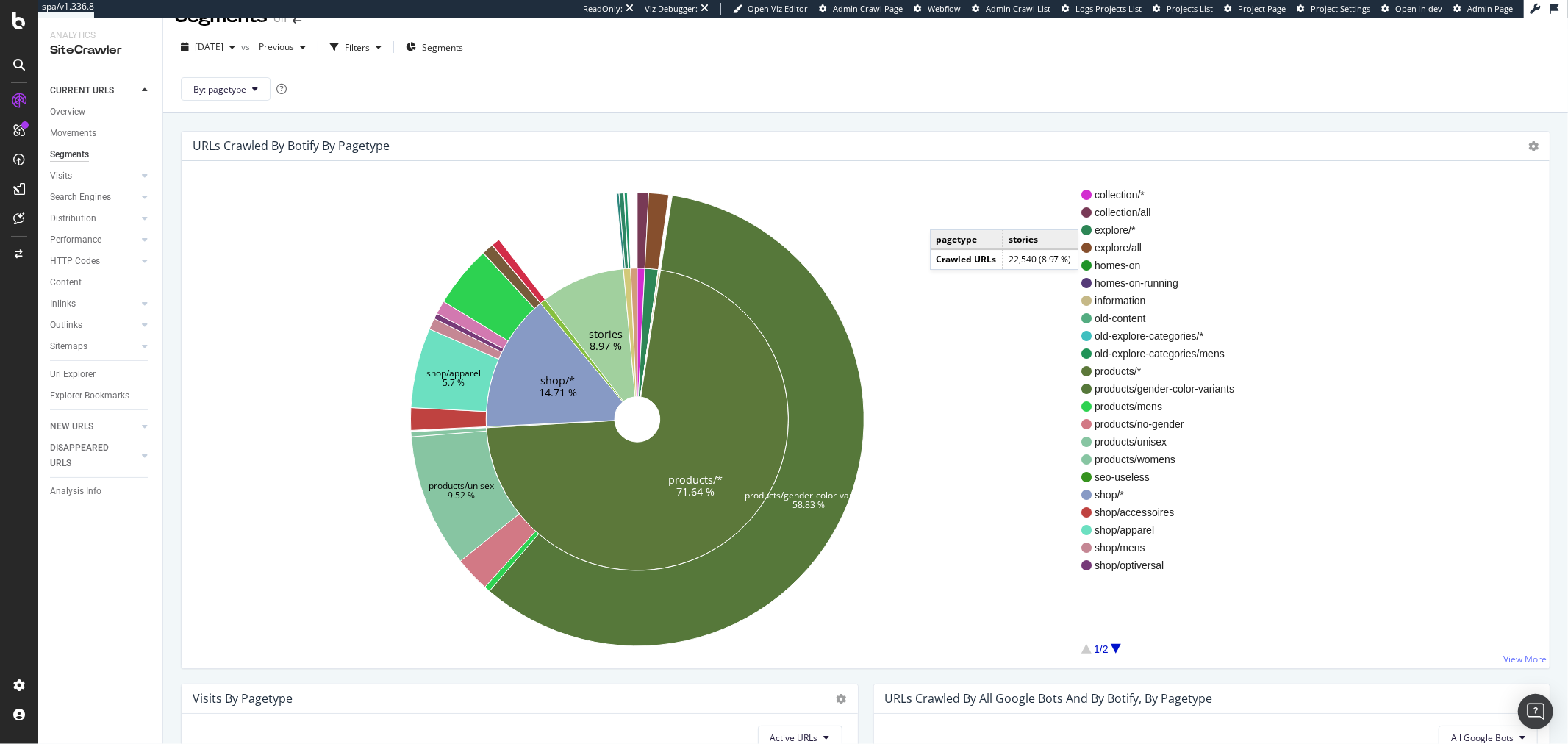
drag, startPoint x: 597, startPoint y: 331, endPoint x: 945, endPoint y: 214, distance: 367.1
click at [945, 214] on icon "products/* 71.64 % shop/* 14.71 % stories 8.97 % products/gender-color-variants…" at bounding box center [638, 419] width 888 height 454
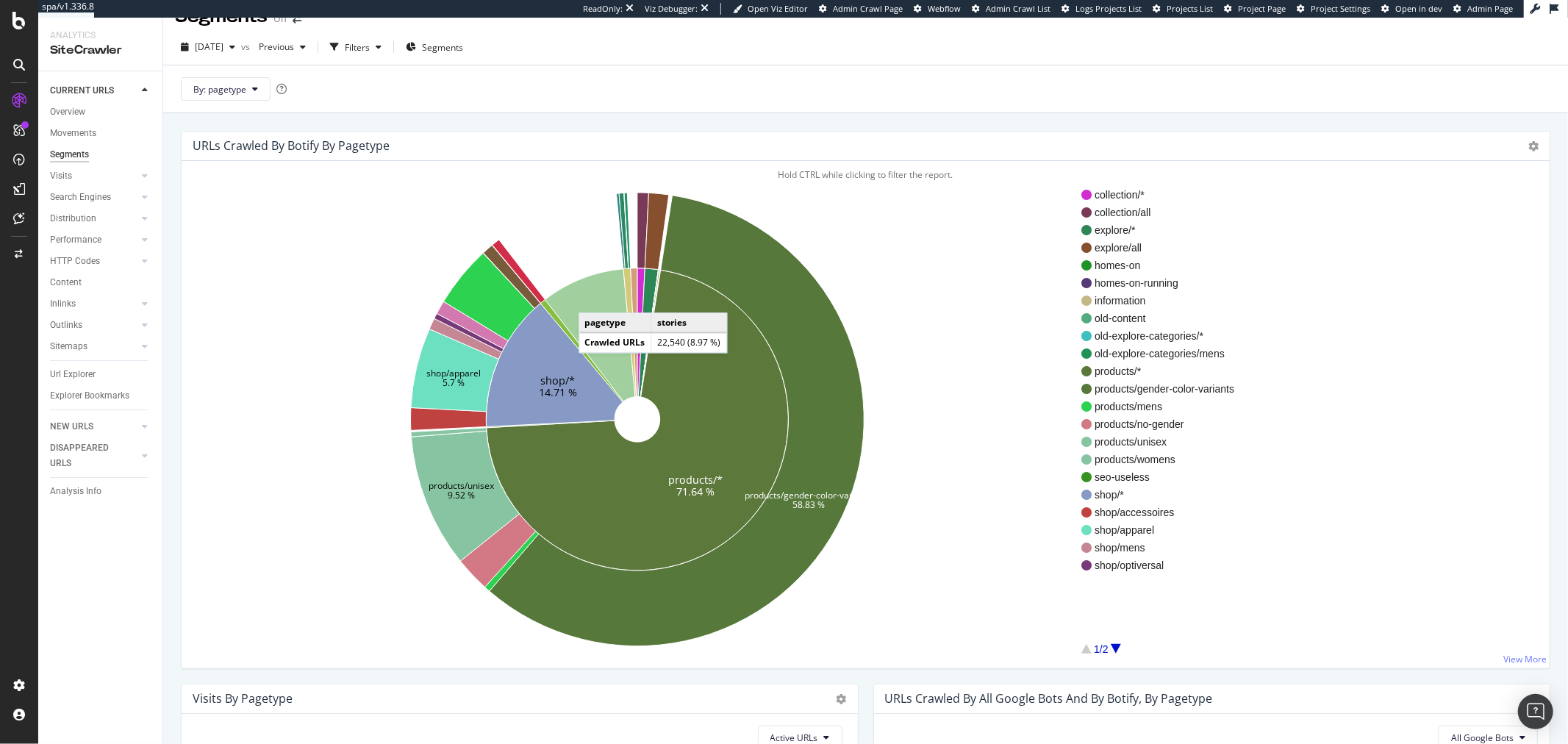
click at [593, 297] on icon at bounding box center [591, 335] width 90 height 132
